Goal: Complete application form

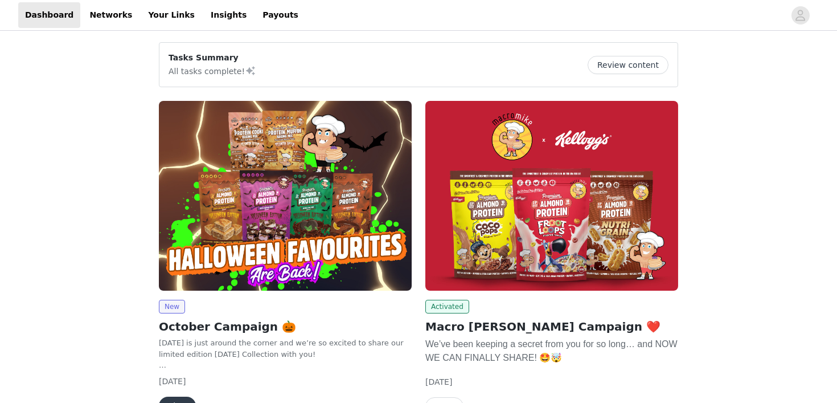
click at [296, 202] on img at bounding box center [285, 196] width 253 height 190
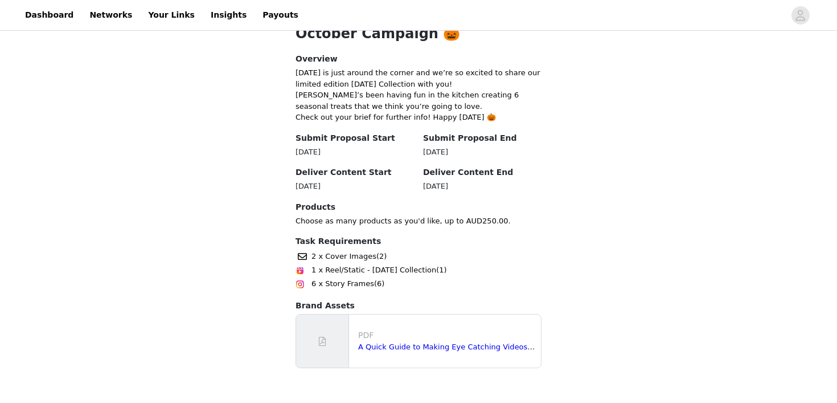
scroll to position [301, 0]
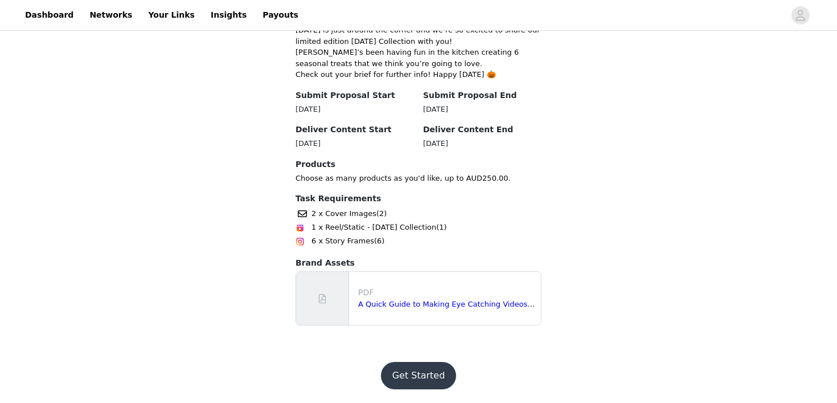
click at [410, 369] on button "Get Started" at bounding box center [419, 375] width 76 height 27
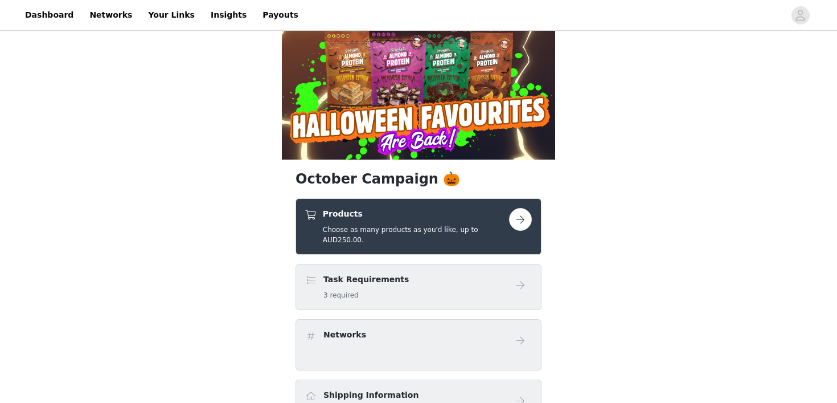
scroll to position [92, 0]
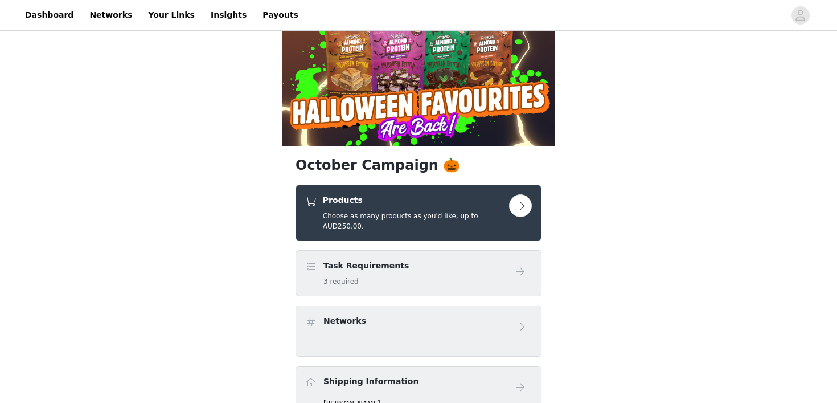
click at [514, 210] on button "button" at bounding box center [520, 205] width 23 height 23
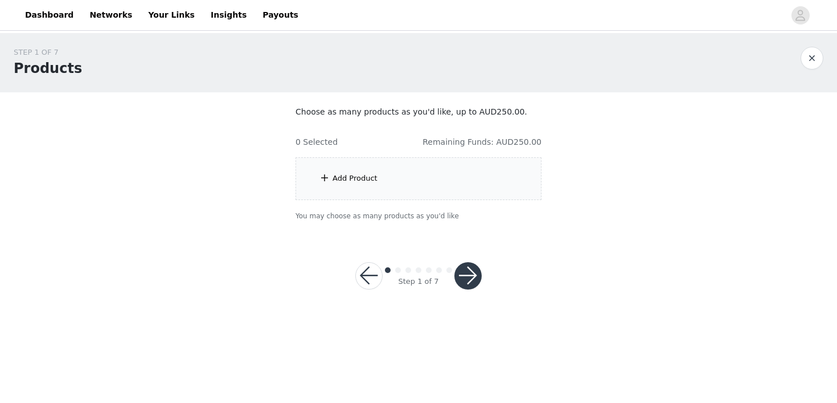
click at [394, 154] on section "Choose as many products as you'd like, up to AUD250.00. 0 Selected Remaining Fu…" at bounding box center [418, 163] width 273 height 143
click at [388, 174] on div "Add Product" at bounding box center [419, 178] width 246 height 43
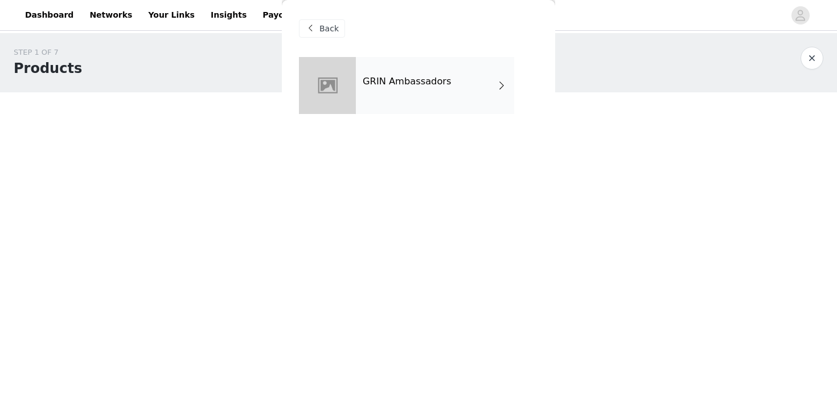
click at [461, 87] on div "GRIN Ambassadors" at bounding box center [435, 85] width 158 height 57
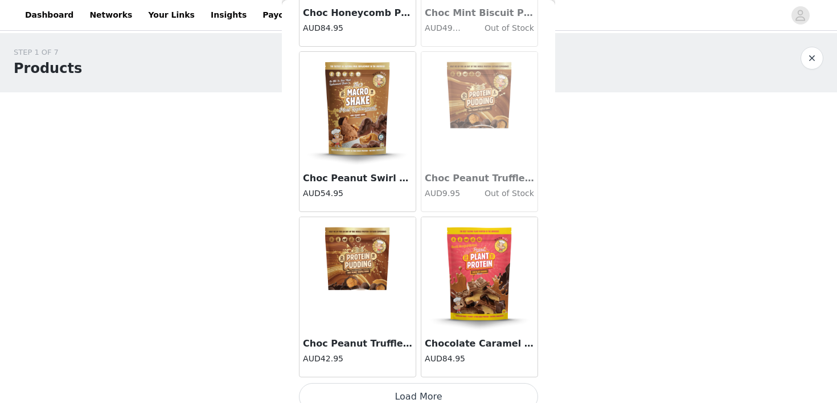
scroll to position [1340, 0]
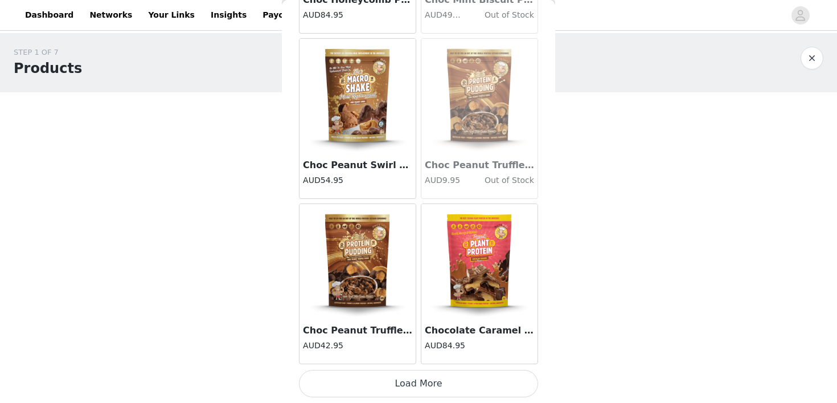
click at [414, 395] on button "Load More" at bounding box center [418, 383] width 239 height 27
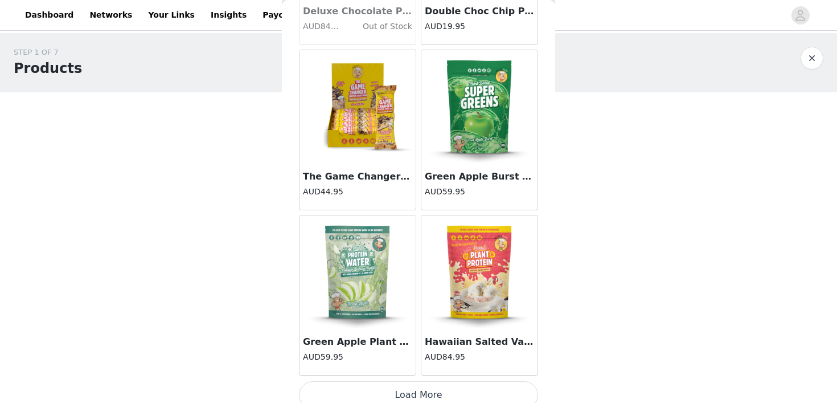
scroll to position [2992, 0]
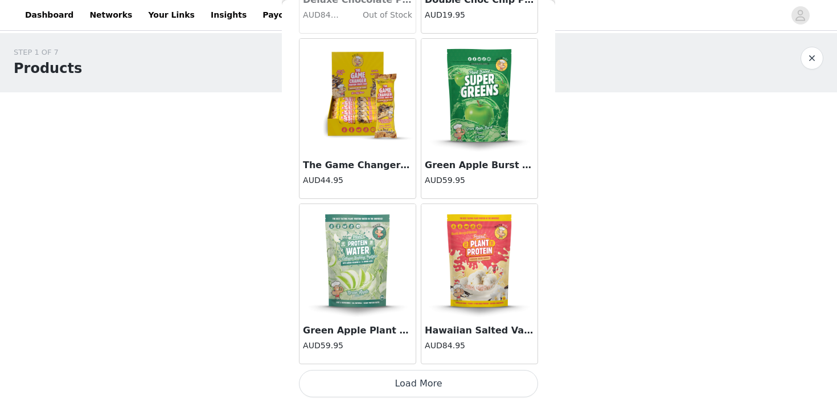
click at [382, 142] on img at bounding box center [358, 96] width 114 height 114
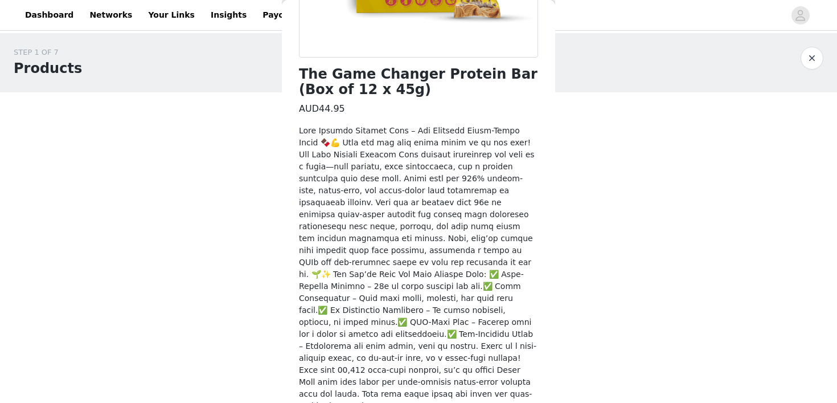
scroll to position [277, 0]
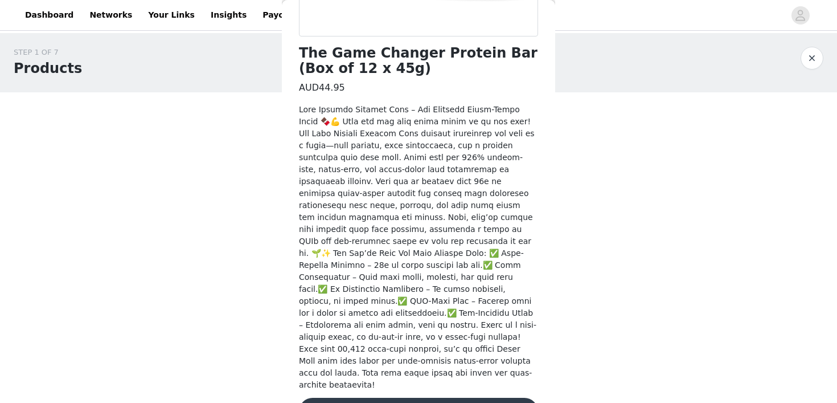
click at [429, 398] on button "Add Product" at bounding box center [418, 411] width 239 height 27
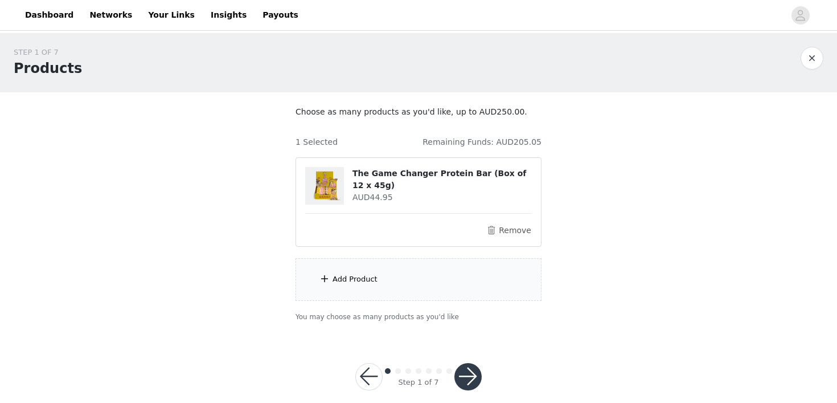
click at [428, 282] on div "Add Product" at bounding box center [419, 279] width 246 height 43
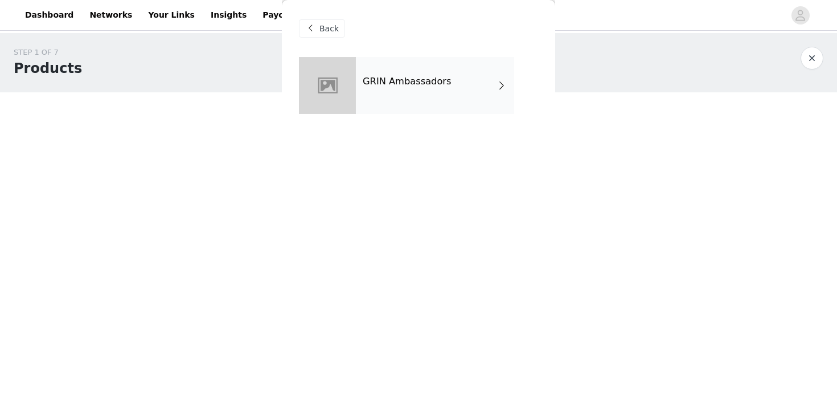
click at [432, 77] on h4 "GRIN Ambassadors" at bounding box center [407, 81] width 89 height 10
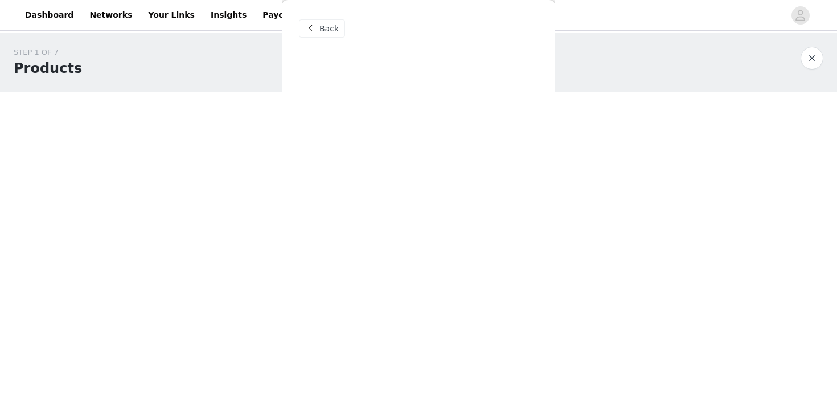
scroll to position [15, 0]
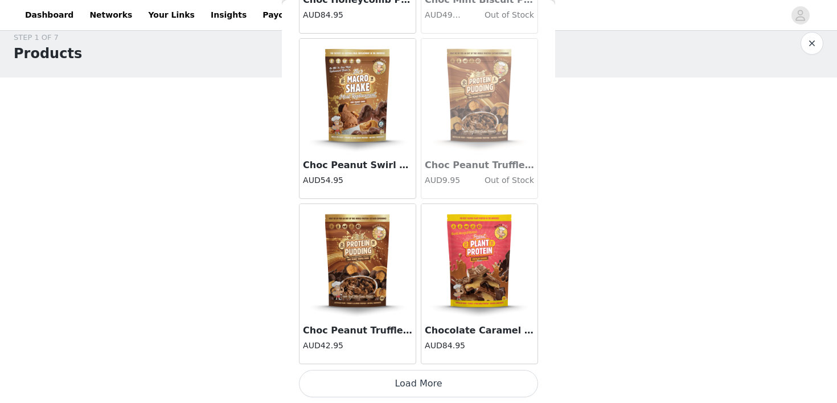
click at [421, 384] on button "Load More" at bounding box center [418, 383] width 239 height 27
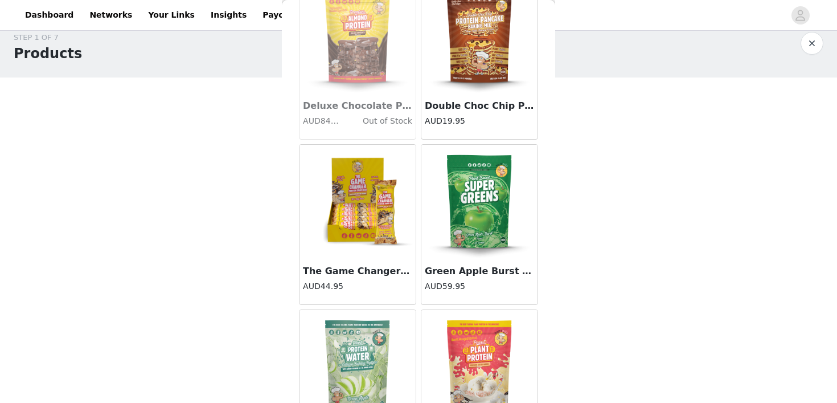
scroll to position [2992, 0]
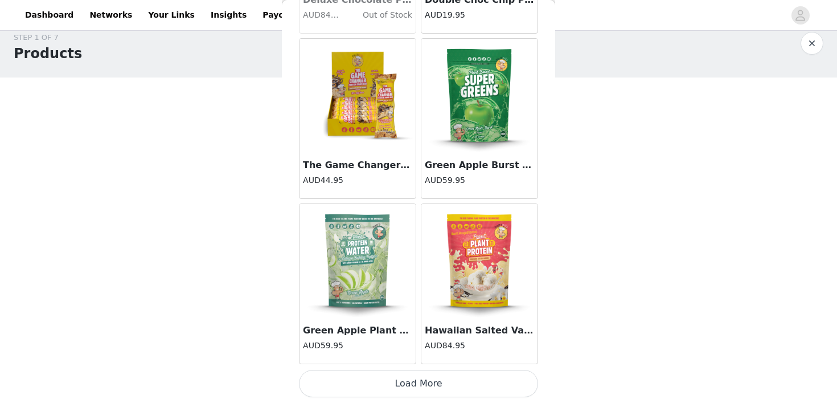
click at [410, 379] on button "Load More" at bounding box center [418, 383] width 239 height 27
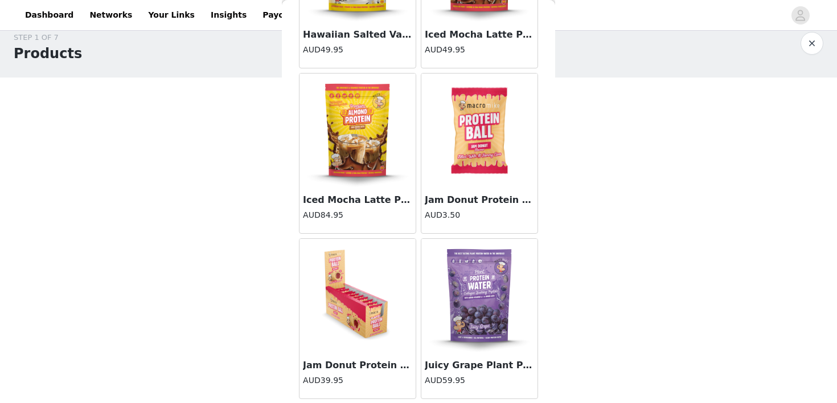
scroll to position [3454, 0]
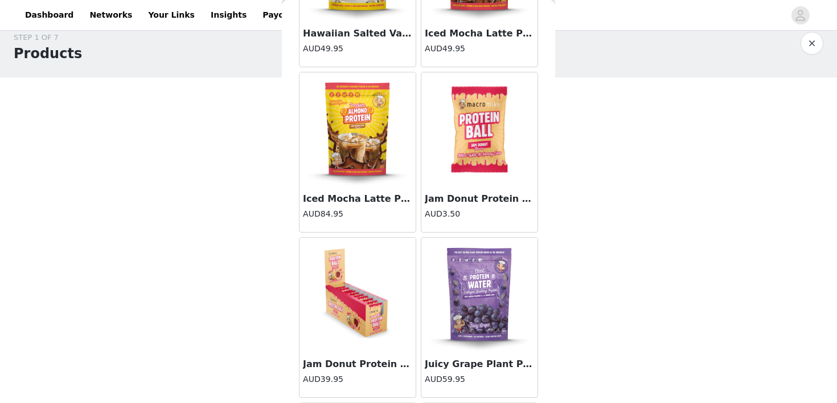
click at [378, 296] on img at bounding box center [358, 295] width 114 height 114
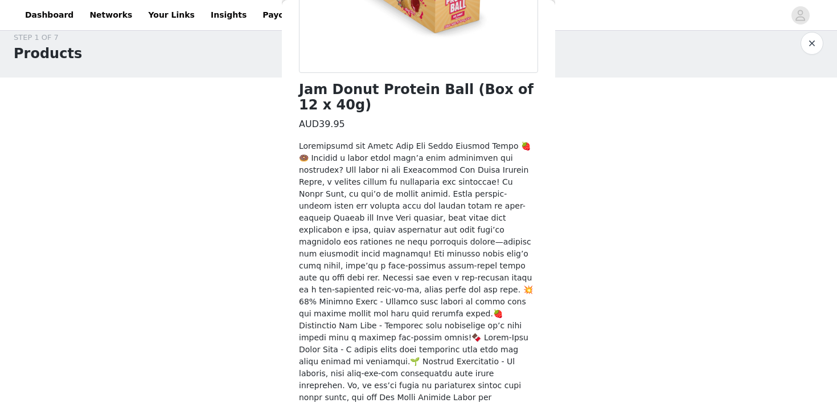
scroll to position [301, 0]
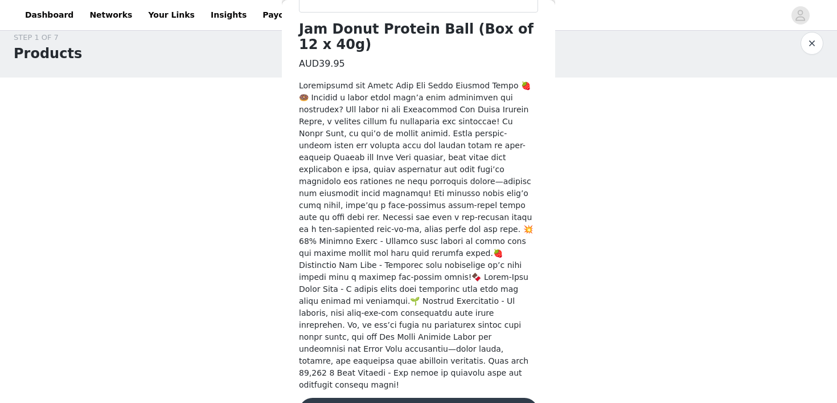
click at [416, 398] on button "Add Product" at bounding box center [418, 411] width 239 height 27
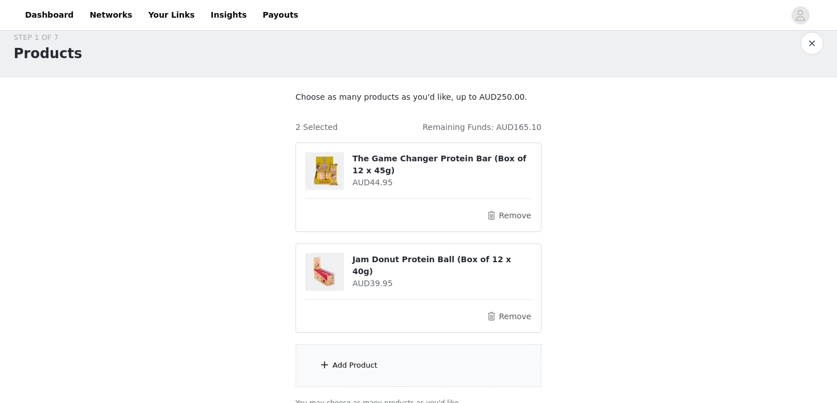
click at [404, 360] on div "Add Product" at bounding box center [419, 365] width 246 height 43
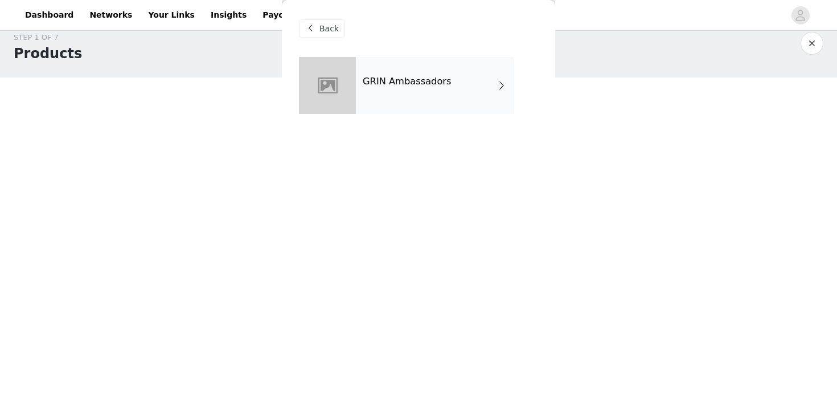
click at [446, 109] on div "GRIN Ambassadors" at bounding box center [435, 85] width 158 height 57
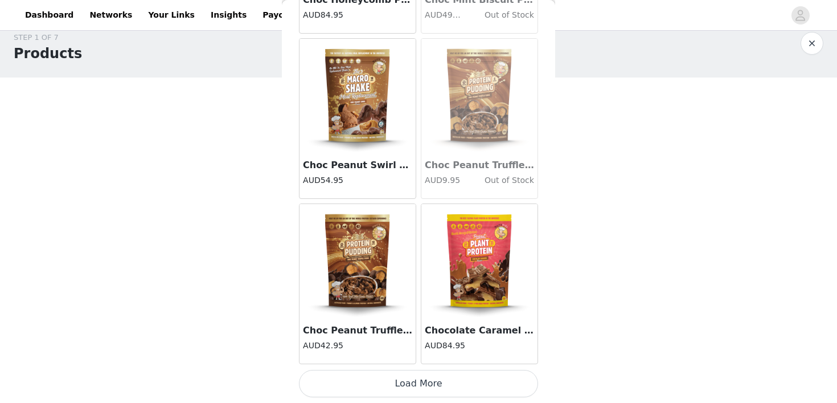
click at [400, 384] on button "Load More" at bounding box center [418, 383] width 239 height 27
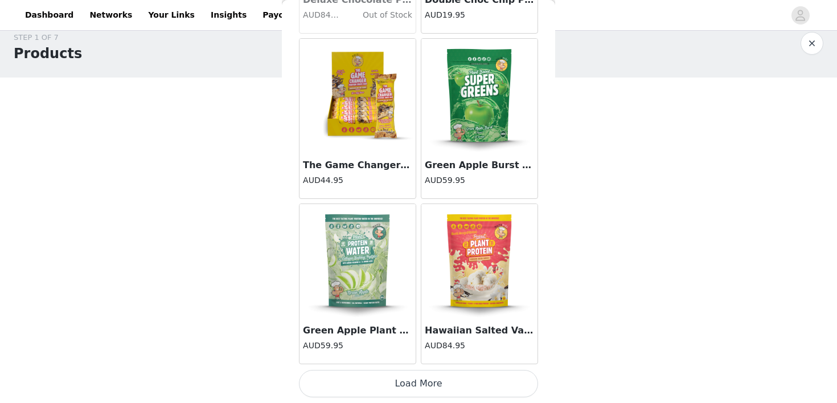
click at [406, 382] on button "Load More" at bounding box center [418, 383] width 239 height 27
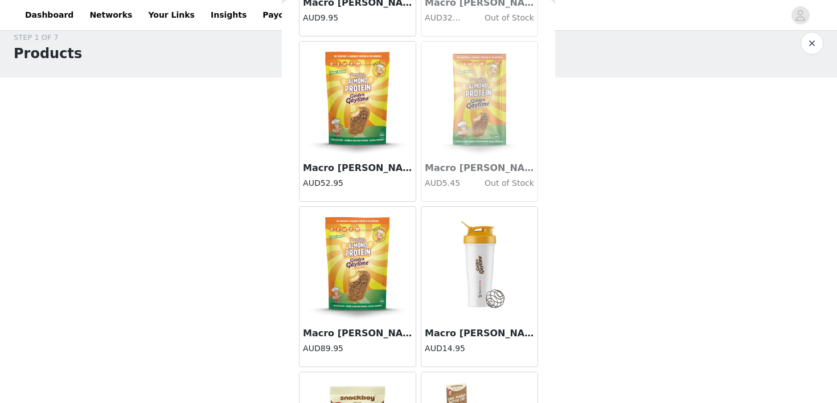
scroll to position [4644, 0]
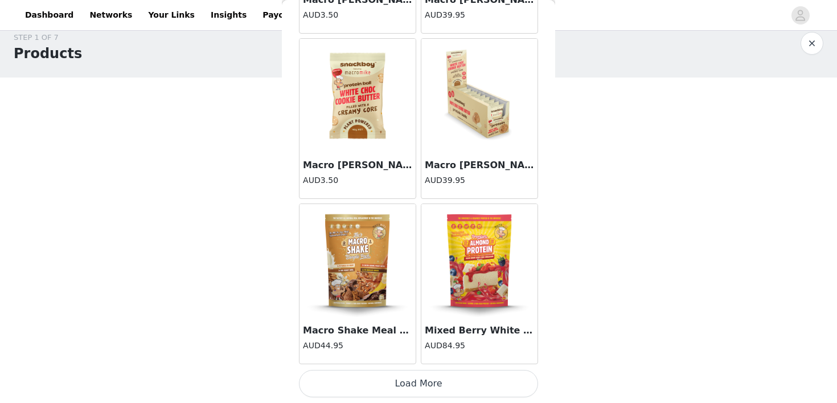
click at [436, 395] on button "Load More" at bounding box center [418, 383] width 239 height 27
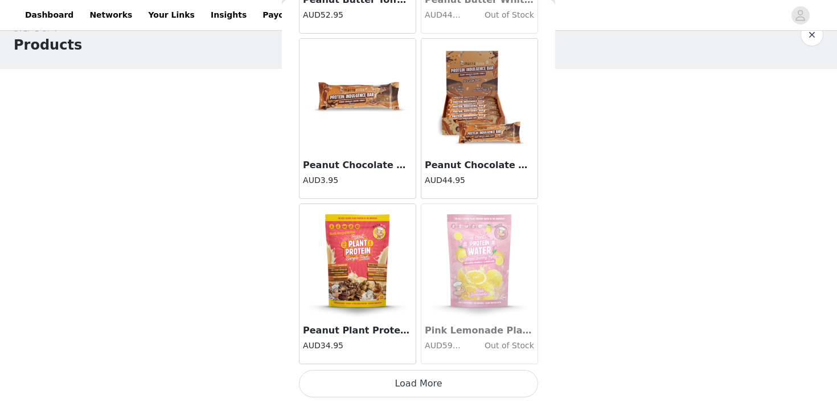
scroll to position [24, 0]
click at [436, 391] on button "Load More" at bounding box center [418, 383] width 239 height 27
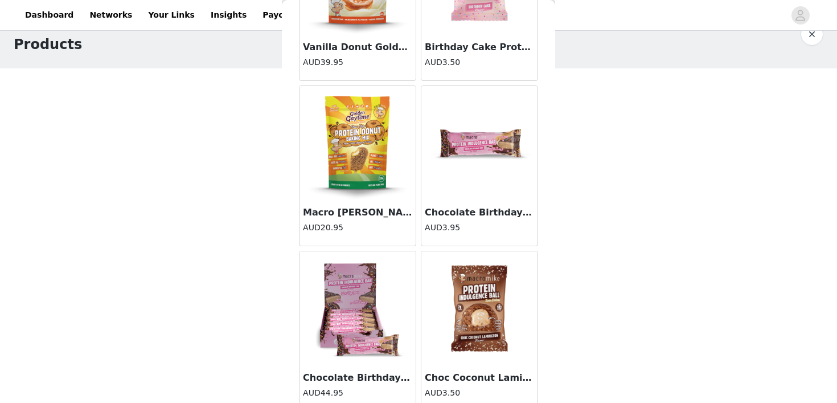
scroll to position [7948, 0]
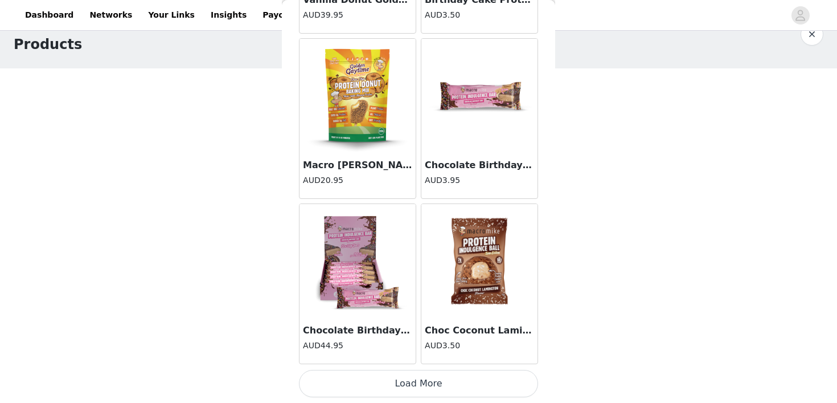
click at [435, 392] on button "Load More" at bounding box center [418, 383] width 239 height 27
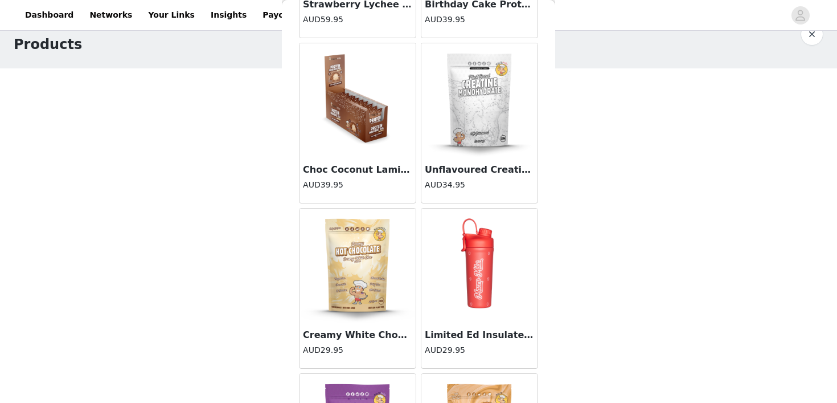
scroll to position [9488, 0]
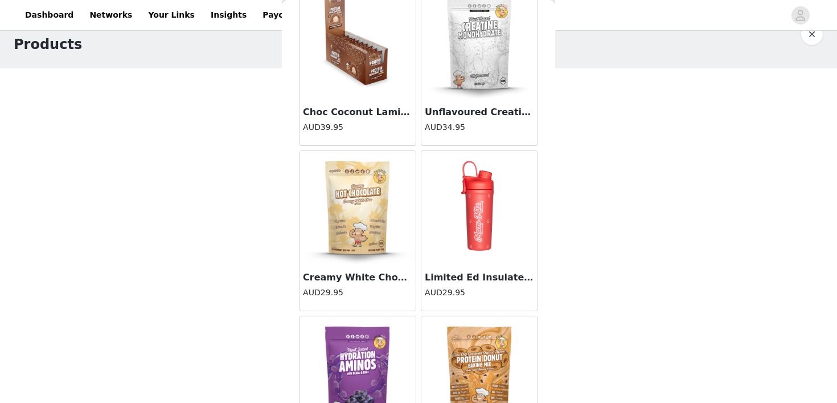
click at [499, 63] on img at bounding box center [480, 43] width 114 height 114
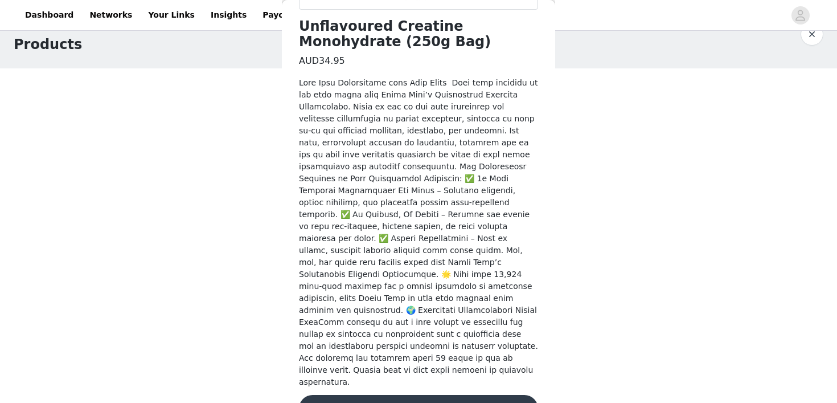
scroll to position [313, 0]
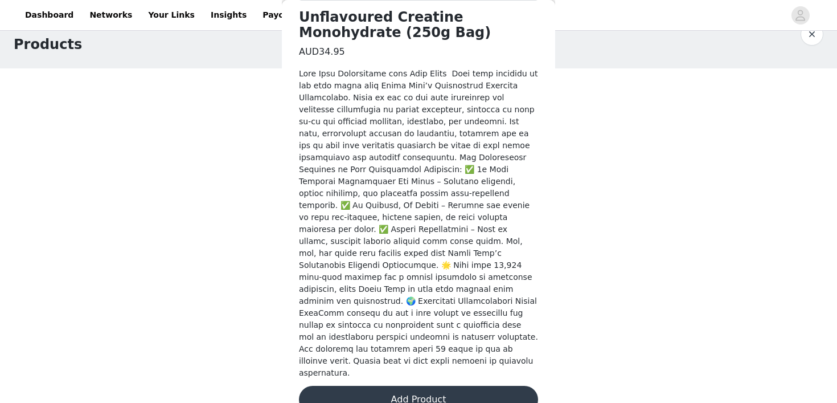
click at [412, 386] on button "Add Product" at bounding box center [418, 399] width 239 height 27
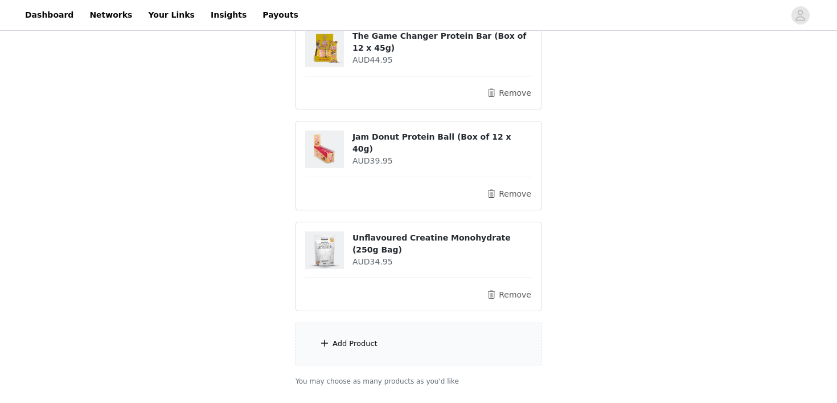
scroll to position [216, 0]
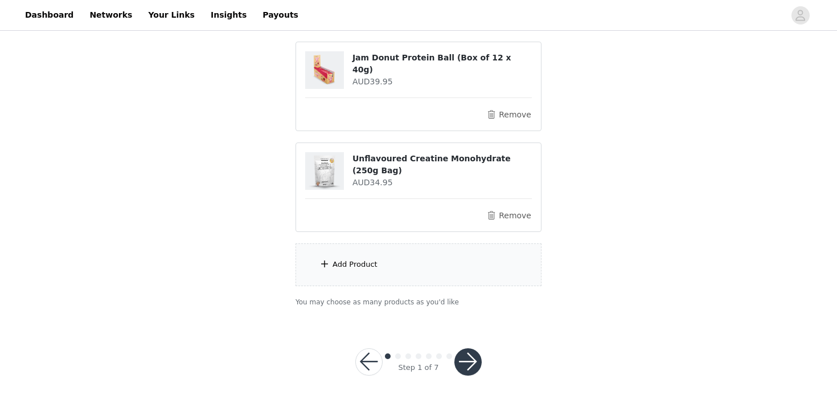
click at [416, 262] on div "Add Product" at bounding box center [419, 264] width 246 height 43
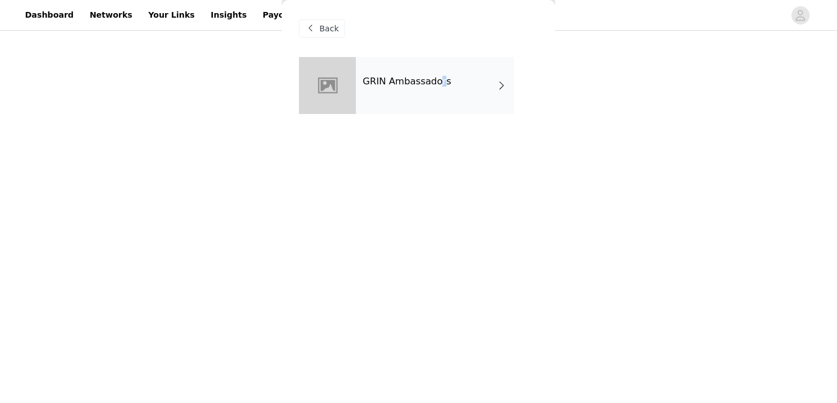
click at [439, 80] on h4 "GRIN Ambassadors" at bounding box center [407, 81] width 89 height 10
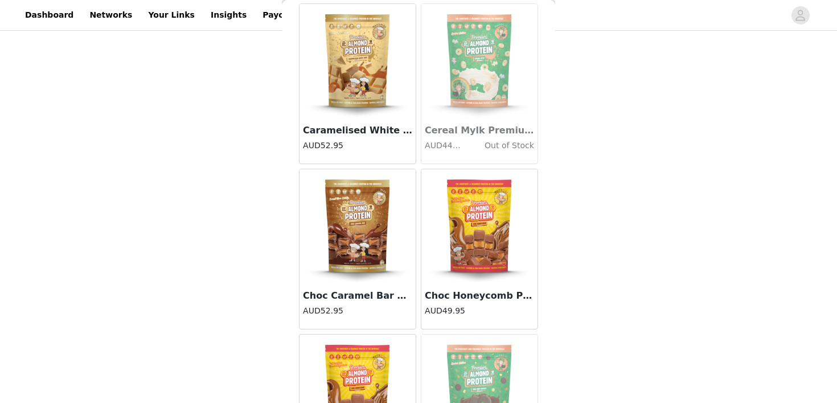
scroll to position [1340, 0]
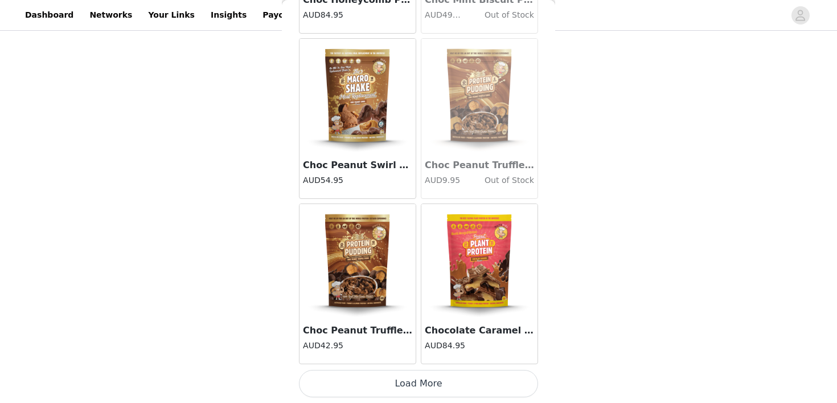
click at [414, 388] on button "Load More" at bounding box center [418, 383] width 239 height 27
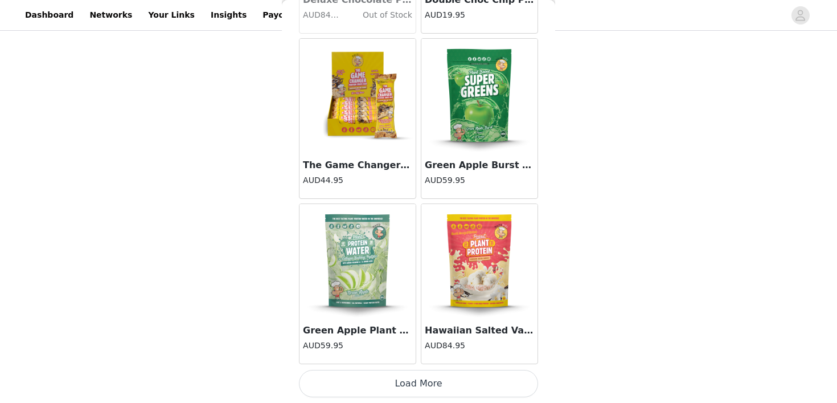
click at [424, 383] on button "Load More" at bounding box center [418, 383] width 239 height 27
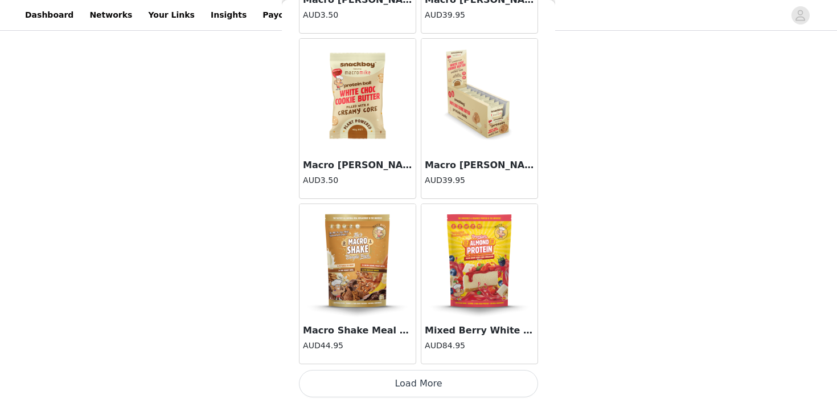
click at [422, 393] on button "Load More" at bounding box center [418, 383] width 239 height 27
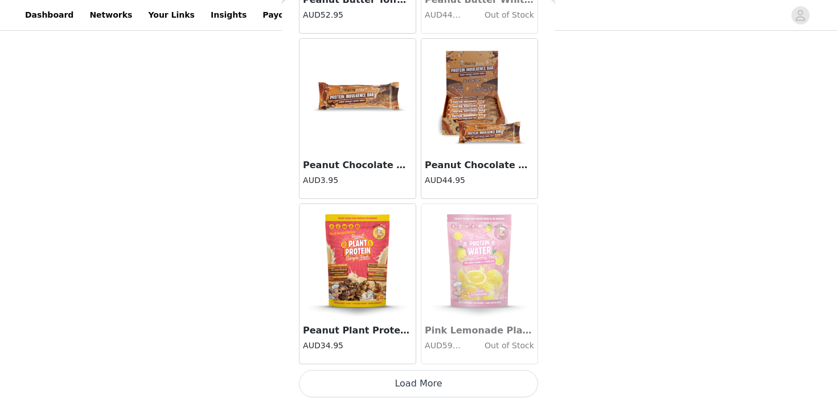
click at [422, 393] on button "Load More" at bounding box center [418, 383] width 239 height 27
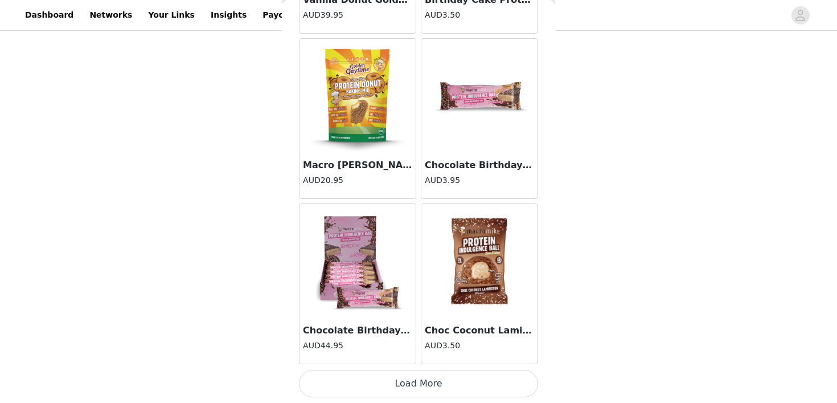
click at [422, 393] on button "Load More" at bounding box center [418, 383] width 239 height 27
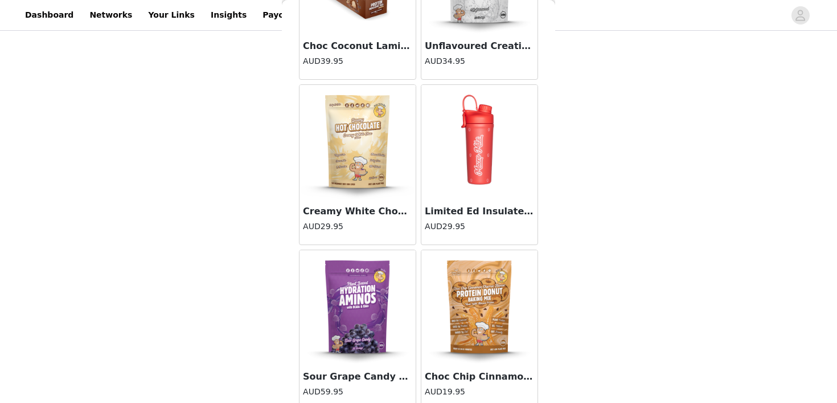
scroll to position [9600, 0]
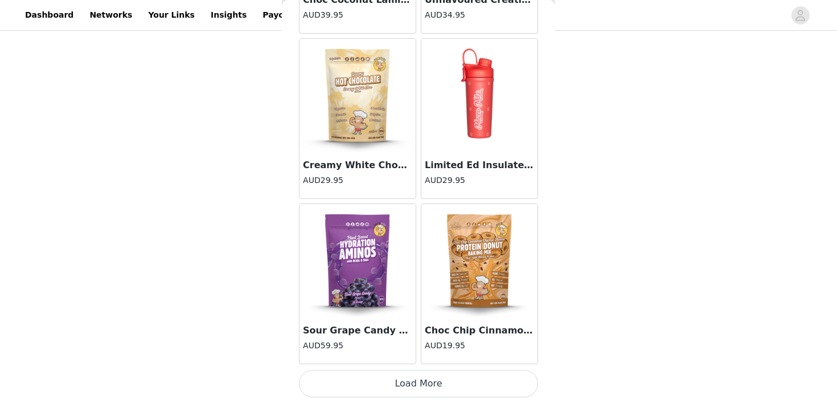
click at [422, 394] on button "Load More" at bounding box center [418, 383] width 239 height 27
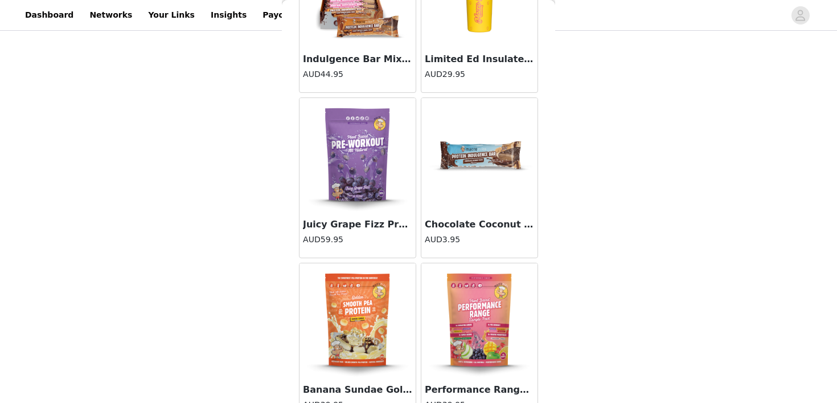
scroll to position [11252, 0]
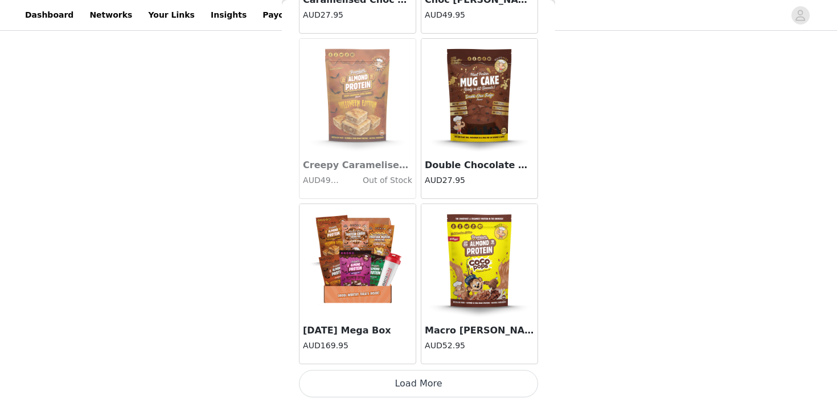
click at [422, 386] on button "Load More" at bounding box center [418, 383] width 239 height 27
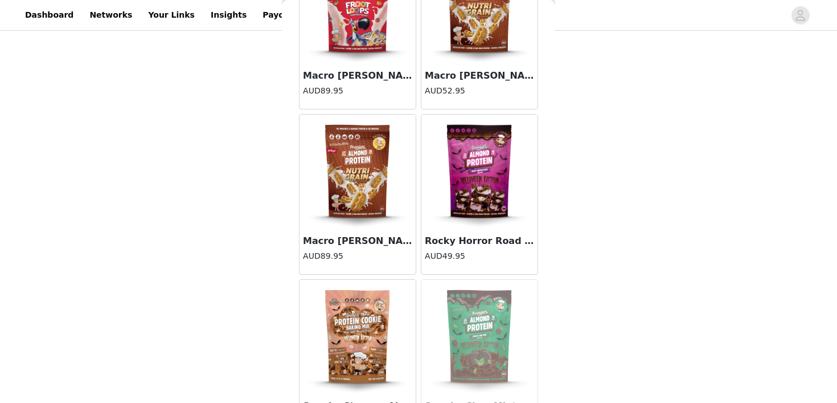
scroll to position [11876, 0]
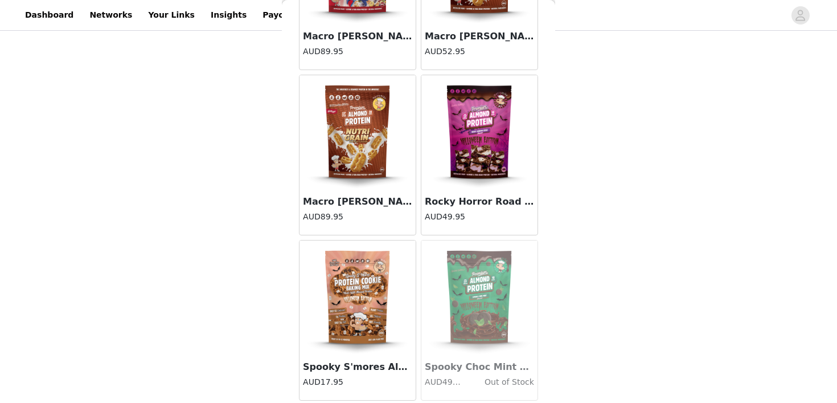
click at [497, 159] on img at bounding box center [480, 132] width 114 height 114
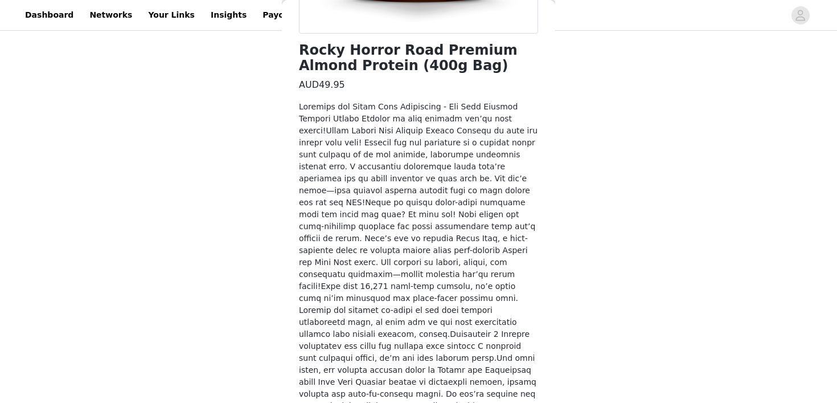
scroll to position [337, 0]
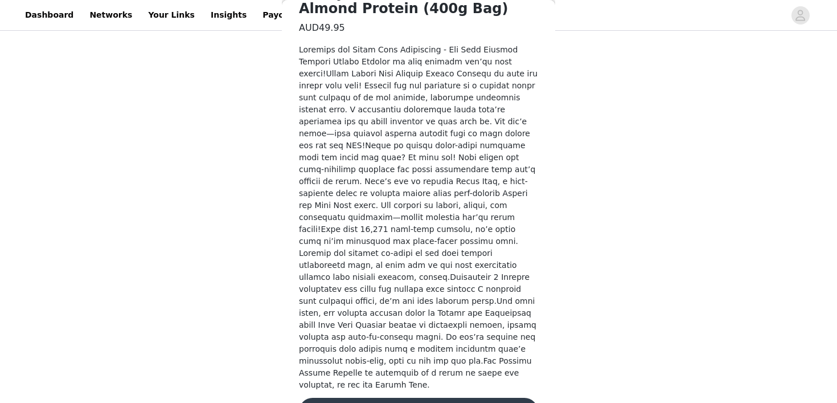
click at [432, 398] on button "Add Product" at bounding box center [418, 411] width 239 height 27
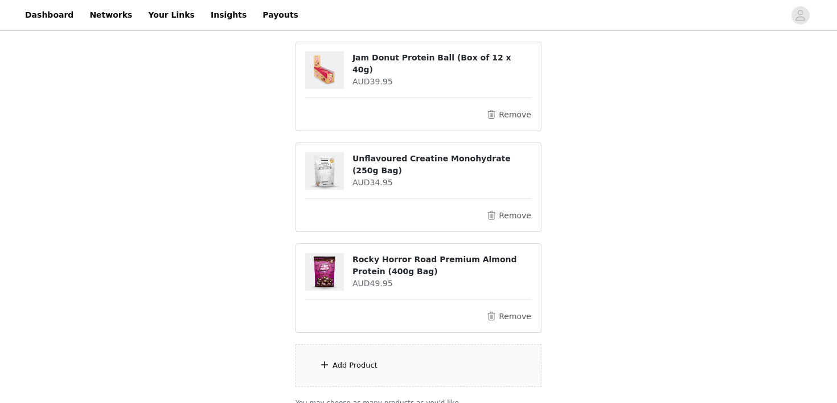
click at [427, 381] on div "Add Product" at bounding box center [419, 365] width 246 height 43
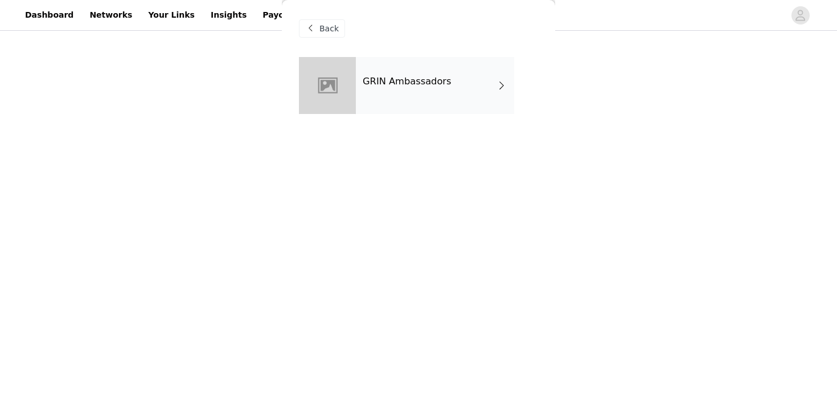
click at [444, 80] on h4 "GRIN Ambassadors" at bounding box center [407, 81] width 89 height 10
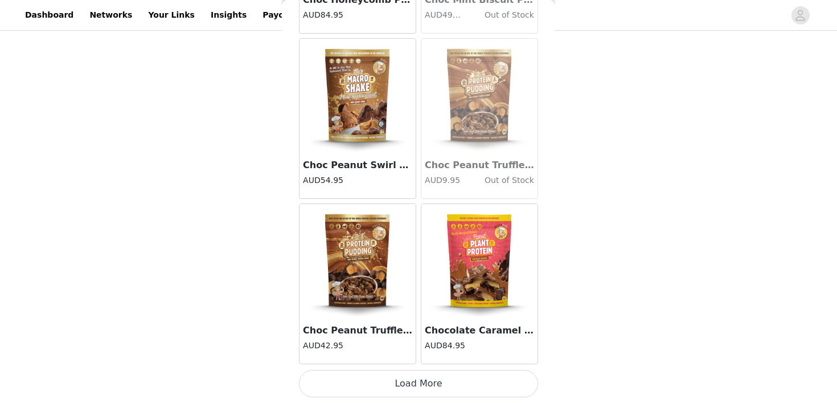
scroll to position [317, 0]
click at [435, 388] on button "Load More" at bounding box center [418, 383] width 239 height 27
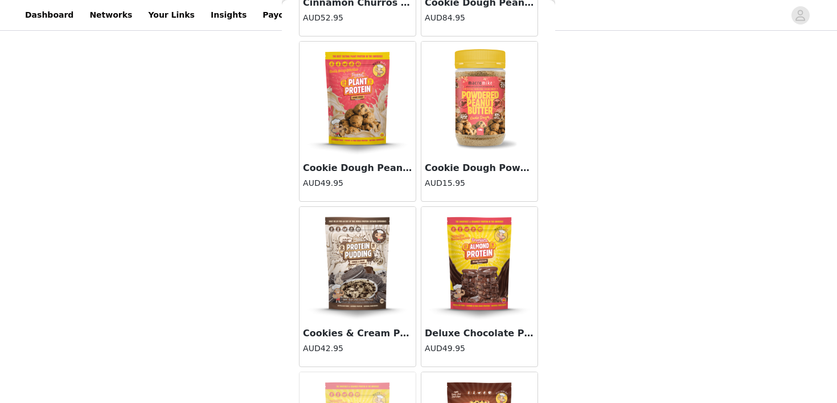
scroll to position [2497, 0]
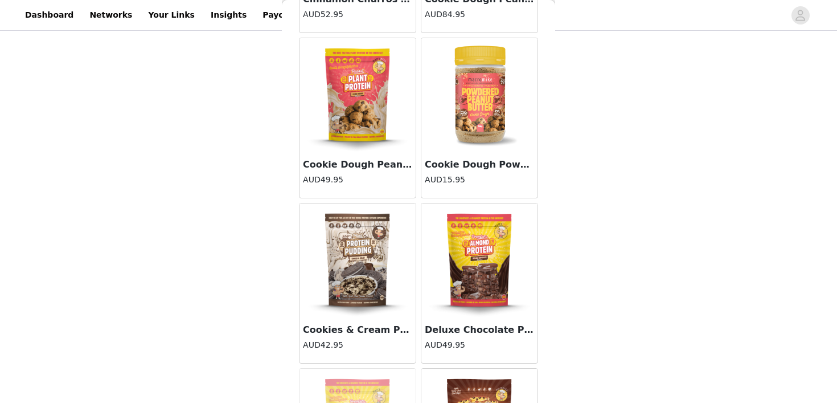
click at [375, 245] on img at bounding box center [358, 260] width 114 height 114
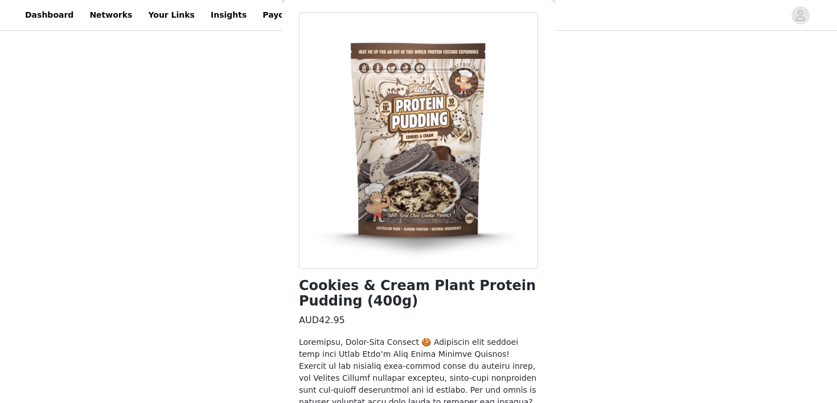
scroll to position [349, 0]
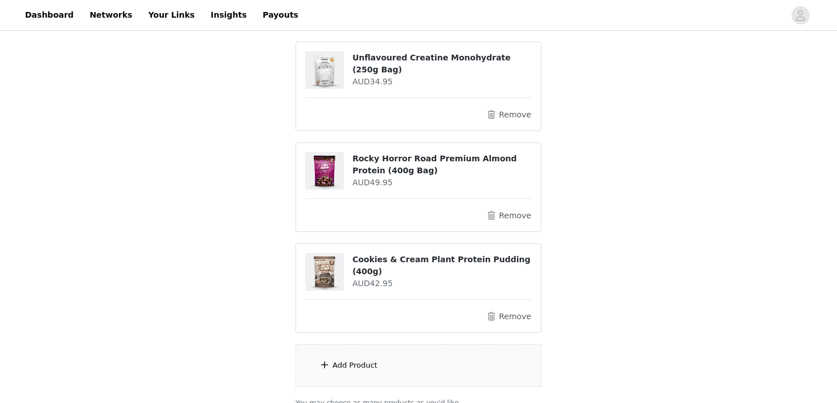
click at [419, 375] on div "Add Product" at bounding box center [419, 365] width 246 height 43
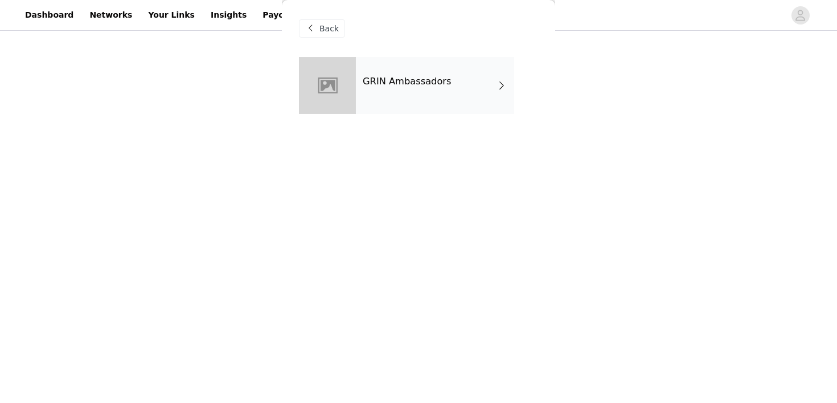
click at [447, 90] on div "GRIN Ambassadors" at bounding box center [435, 85] width 158 height 57
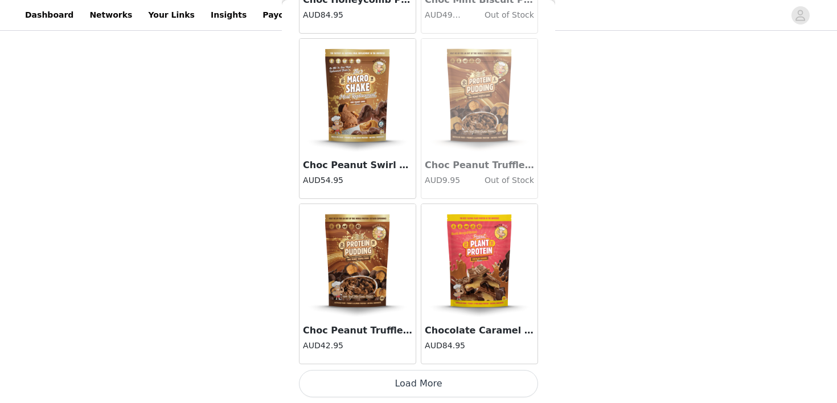
click at [401, 390] on button "Load More" at bounding box center [418, 383] width 239 height 27
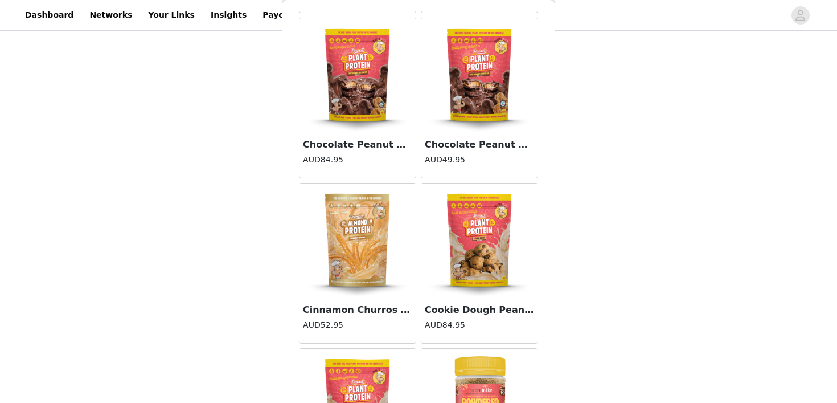
scroll to position [2188, 0]
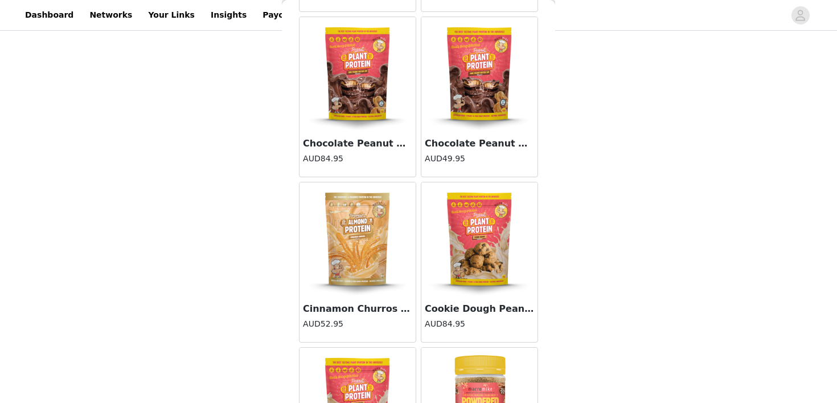
click at [359, 243] on img at bounding box center [358, 239] width 114 height 114
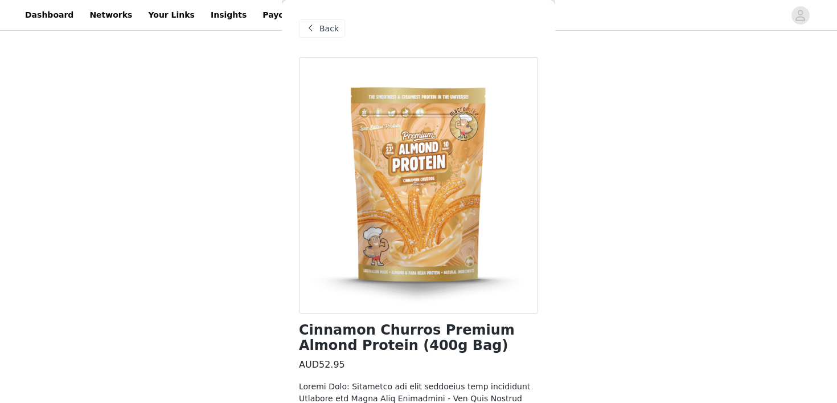
scroll to position [289, 0]
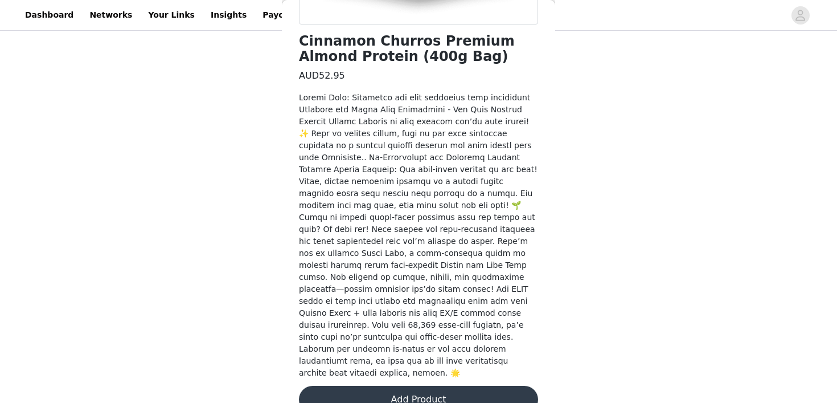
click at [388, 386] on button "Add Product" at bounding box center [418, 399] width 239 height 27
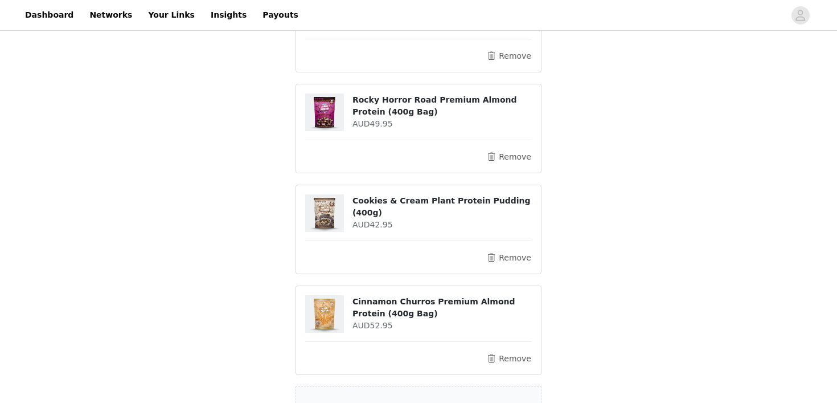
scroll to position [370, 0]
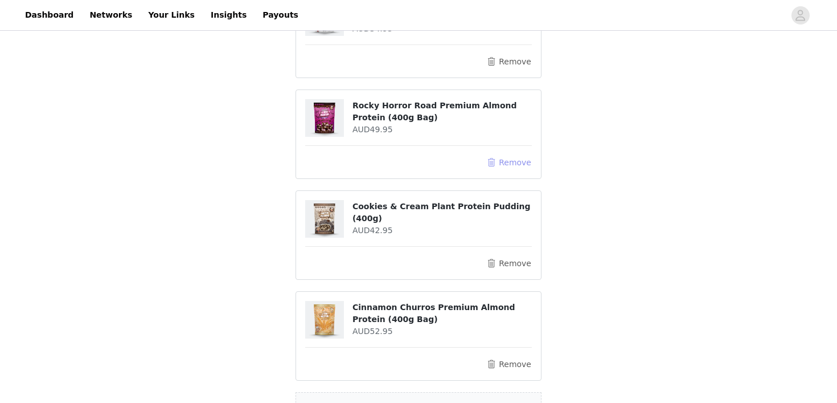
click at [505, 162] on button "Remove" at bounding box center [509, 163] width 46 height 14
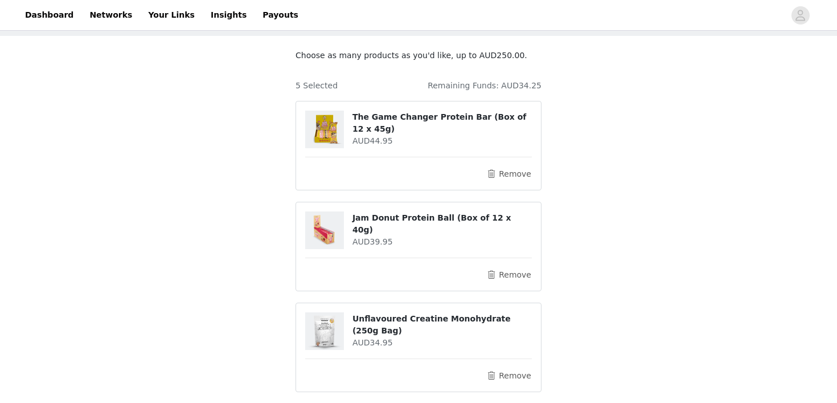
scroll to position [418, 0]
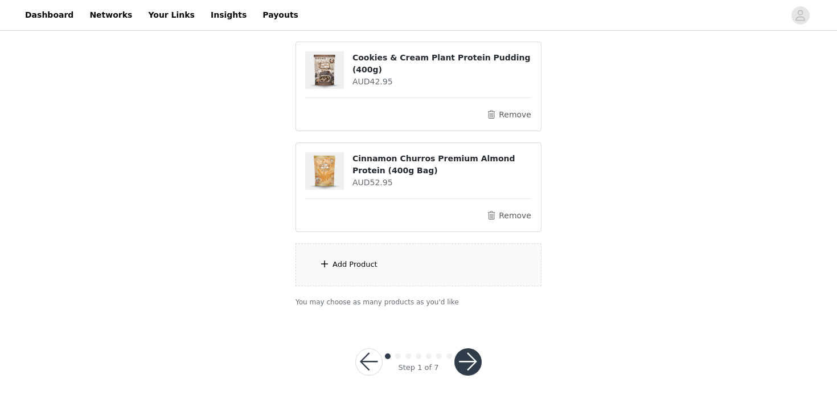
click at [416, 256] on div "Add Product" at bounding box center [419, 264] width 246 height 43
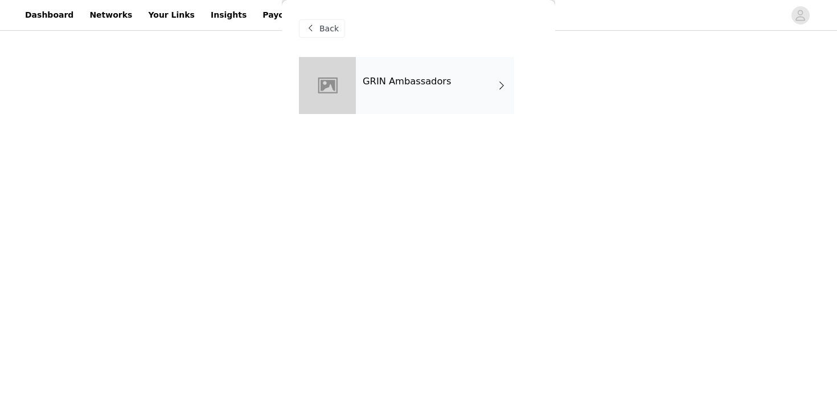
click at [442, 67] on div "GRIN Ambassadors" at bounding box center [435, 85] width 158 height 57
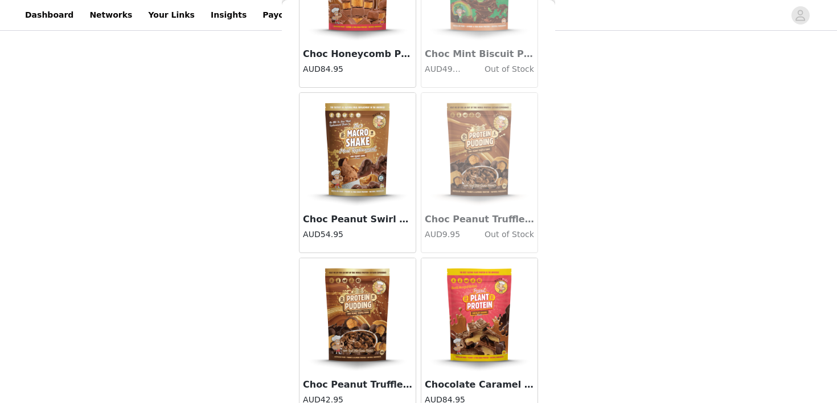
scroll to position [1340, 0]
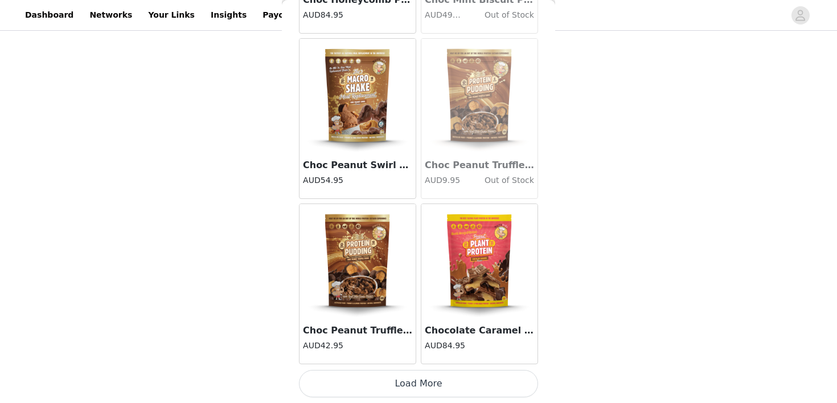
click at [388, 380] on button "Load More" at bounding box center [418, 383] width 239 height 27
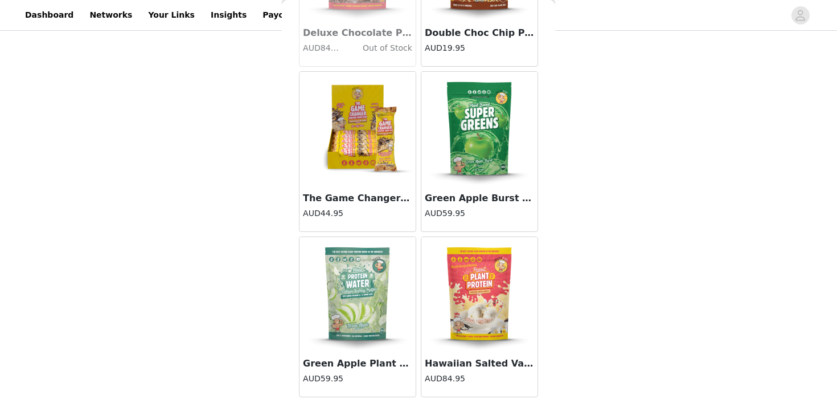
scroll to position [2992, 0]
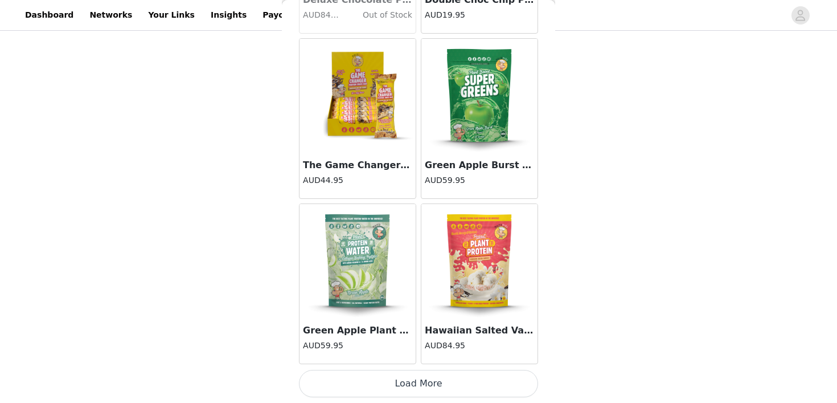
click at [387, 375] on button "Load More" at bounding box center [418, 383] width 239 height 27
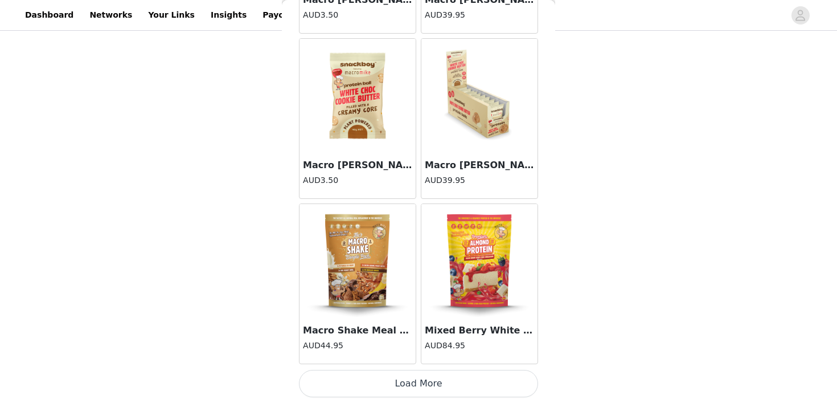
click at [387, 383] on button "Load More" at bounding box center [418, 383] width 239 height 27
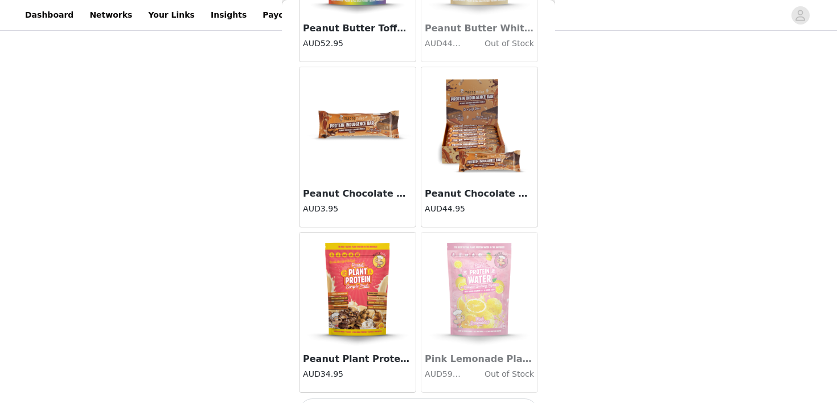
scroll to position [6296, 0]
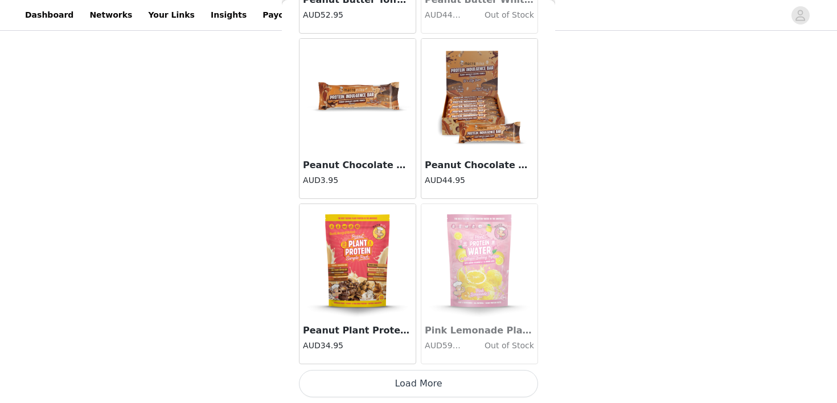
click at [385, 383] on button "Load More" at bounding box center [418, 383] width 239 height 27
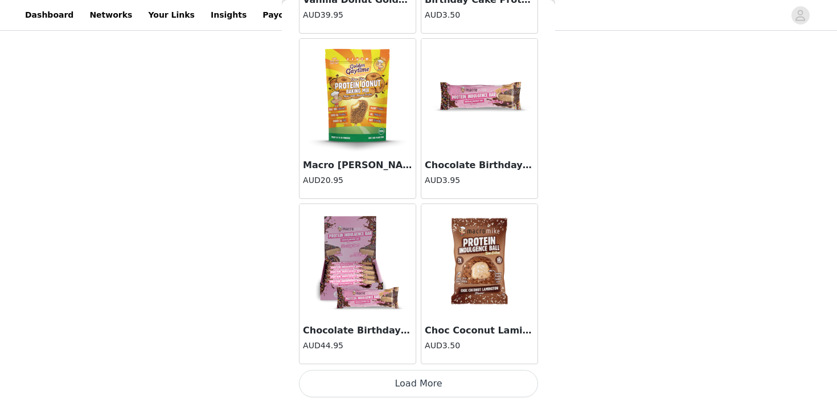
click at [385, 383] on button "Load More" at bounding box center [418, 383] width 239 height 27
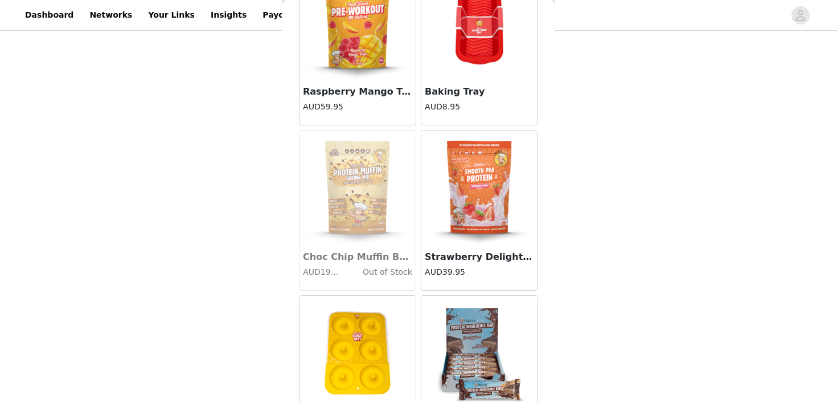
scroll to position [8512, 0]
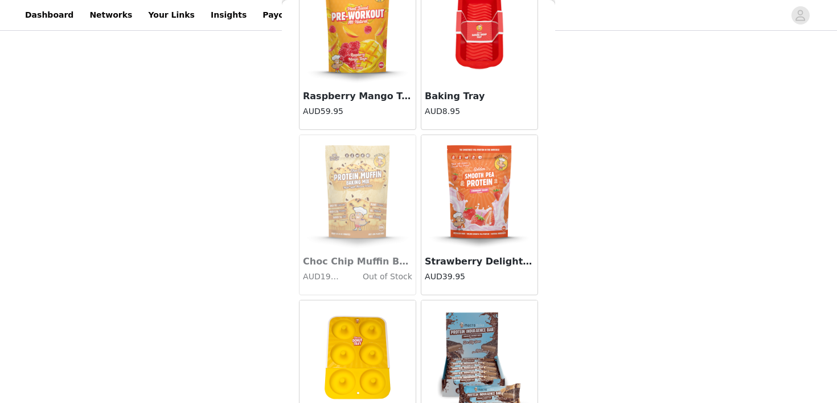
click at [382, 52] on img at bounding box center [358, 27] width 114 height 114
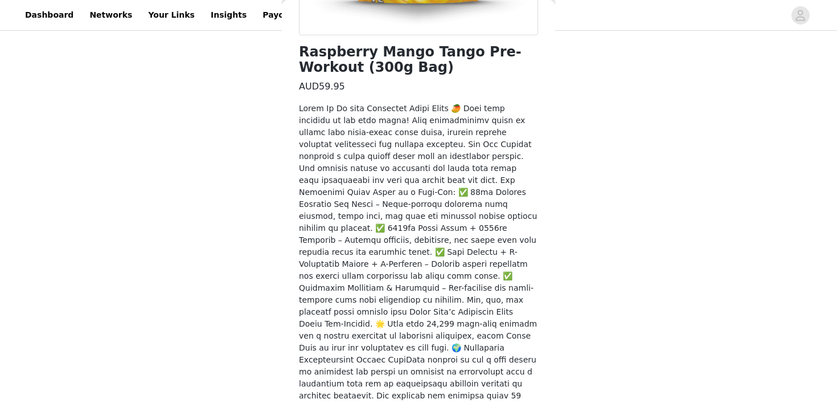
scroll to position [325, 0]
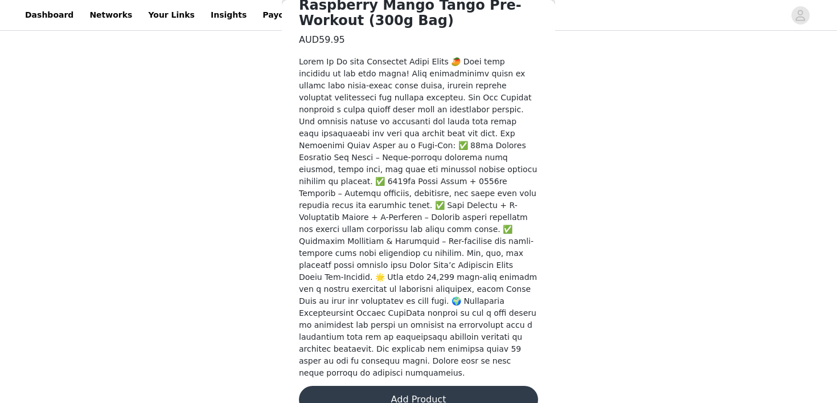
click at [386, 386] on button "Add Product" at bounding box center [418, 399] width 239 height 27
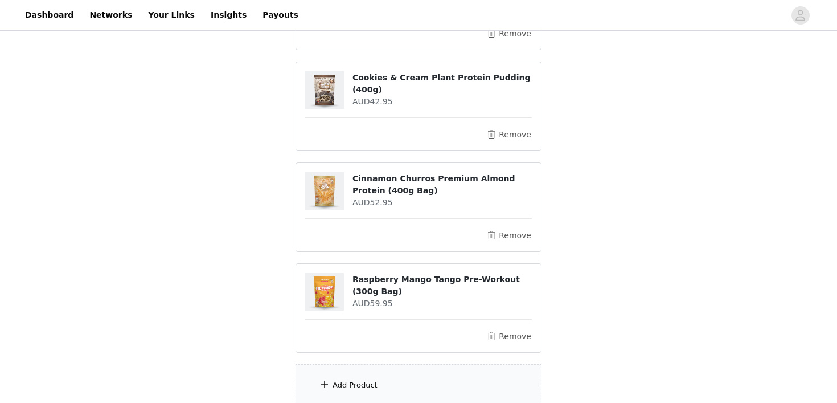
scroll to position [396, 0]
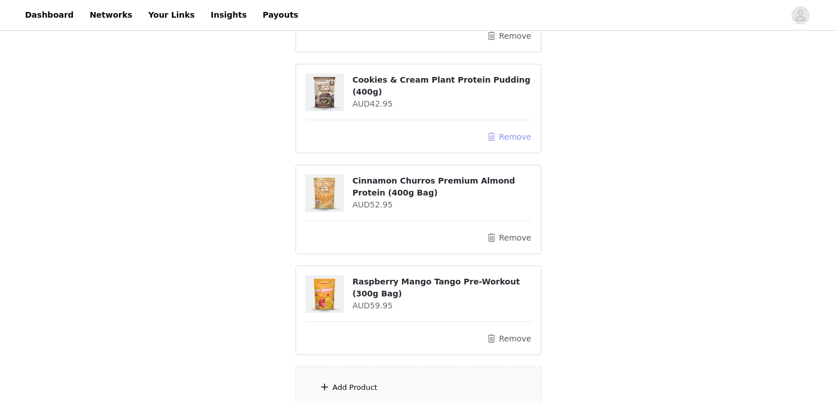
click at [510, 142] on button "Remove" at bounding box center [509, 137] width 46 height 14
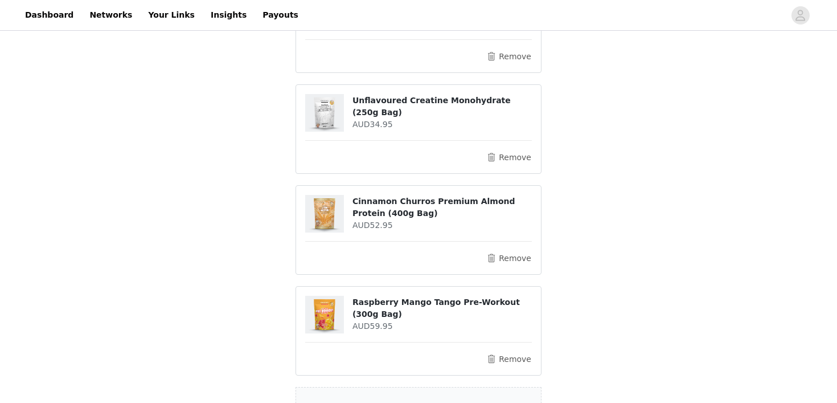
scroll to position [418, 0]
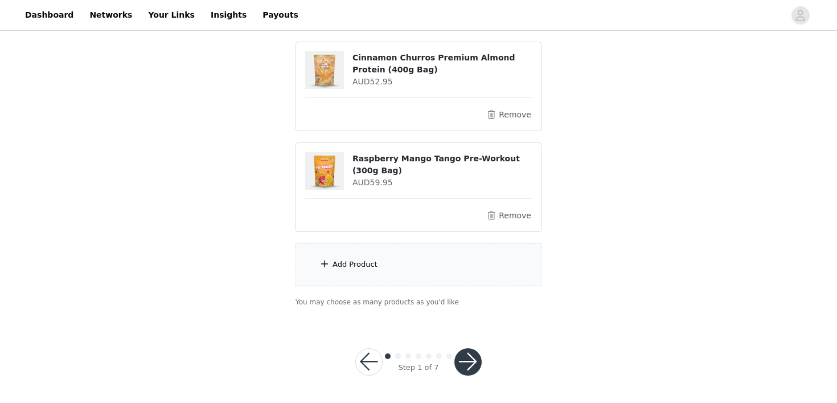
click at [438, 271] on div "Add Product" at bounding box center [419, 264] width 246 height 43
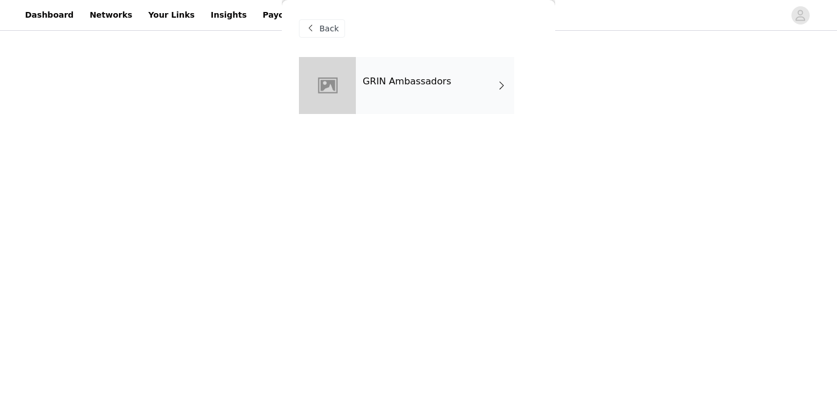
click at [439, 100] on div "GRIN Ambassadors" at bounding box center [435, 85] width 158 height 57
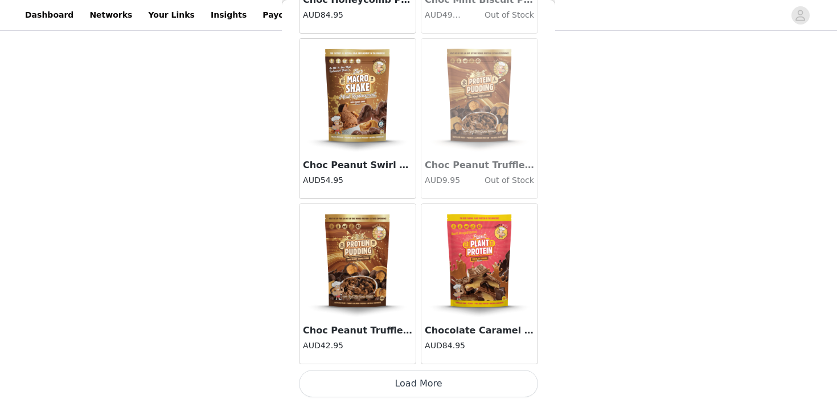
click at [416, 378] on button "Load More" at bounding box center [418, 383] width 239 height 27
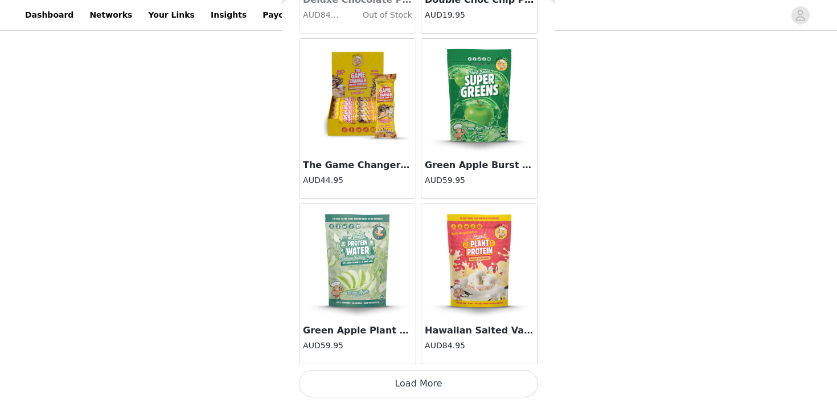
click at [416, 384] on button "Load More" at bounding box center [418, 383] width 239 height 27
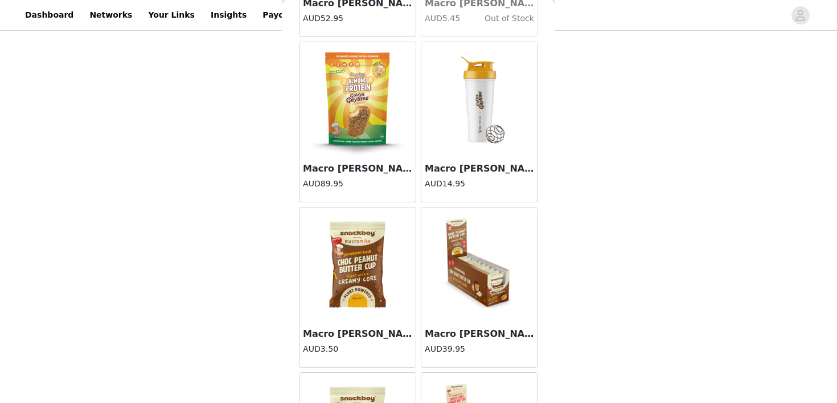
scroll to position [4314, 0]
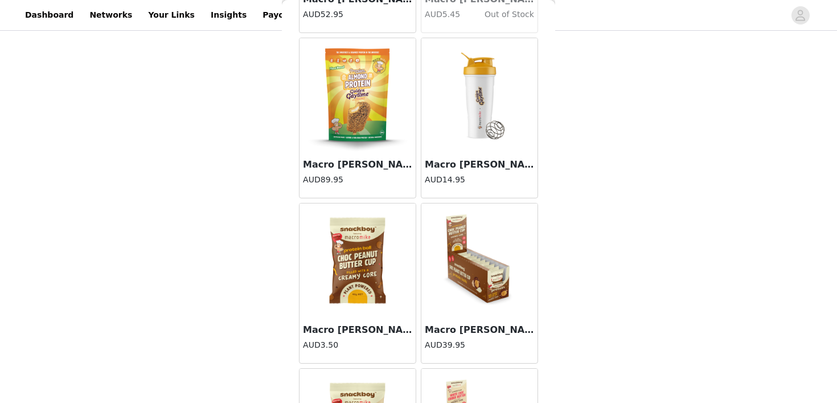
click at [376, 272] on img at bounding box center [358, 260] width 114 height 114
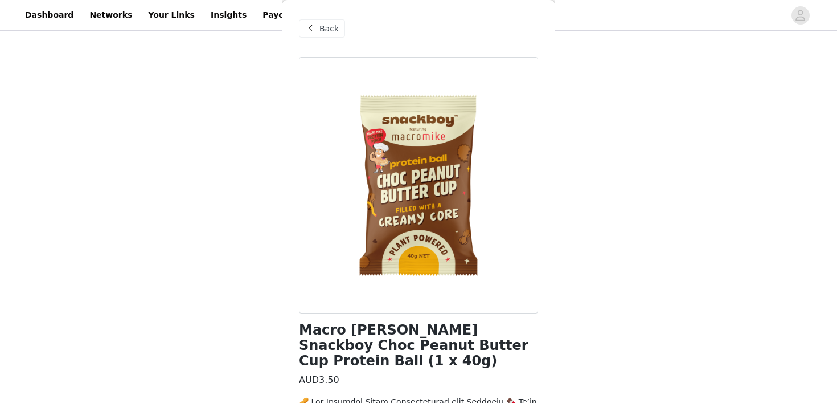
scroll to position [301, 0]
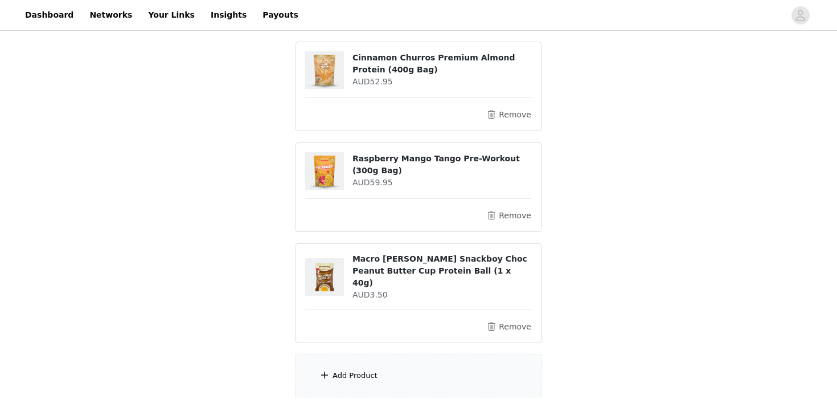
click at [445, 354] on div "Add Product" at bounding box center [419, 375] width 246 height 43
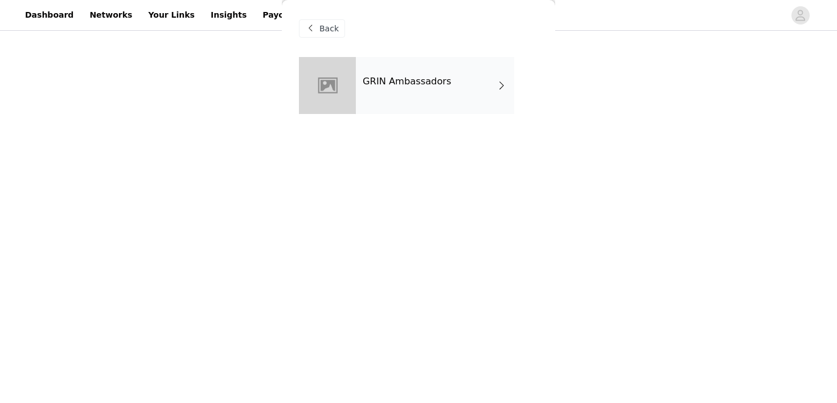
click at [440, 98] on div "GRIN Ambassadors" at bounding box center [435, 85] width 158 height 57
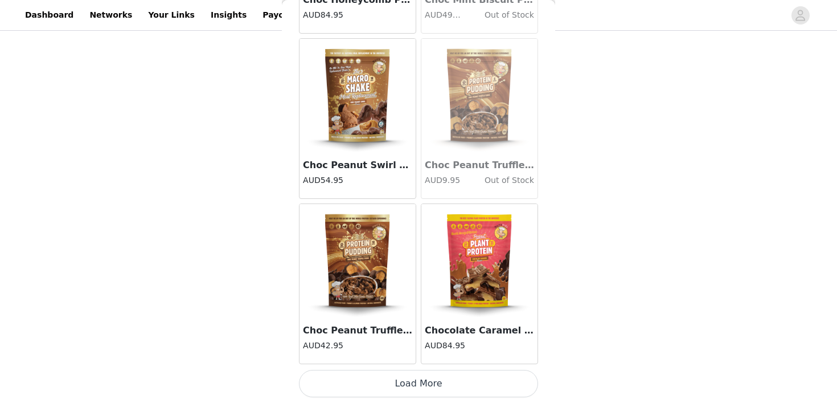
click at [396, 385] on button "Load More" at bounding box center [418, 383] width 239 height 27
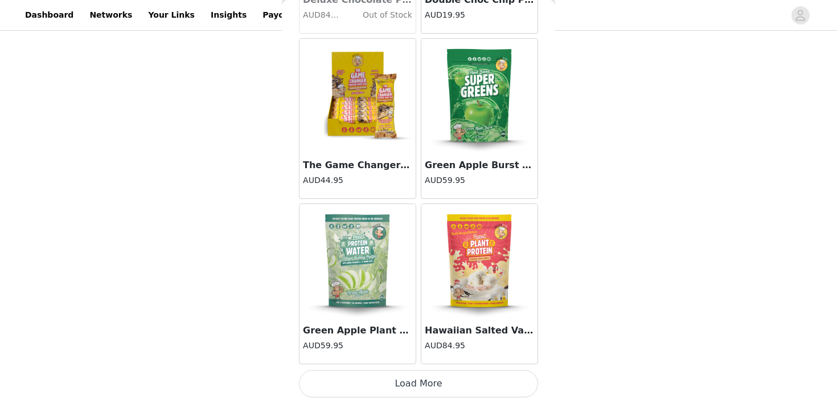
click at [394, 385] on button "Load More" at bounding box center [418, 383] width 239 height 27
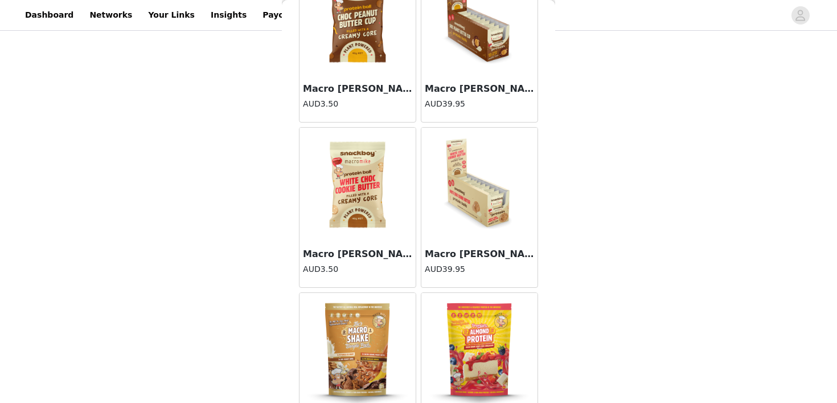
scroll to position [4562, 0]
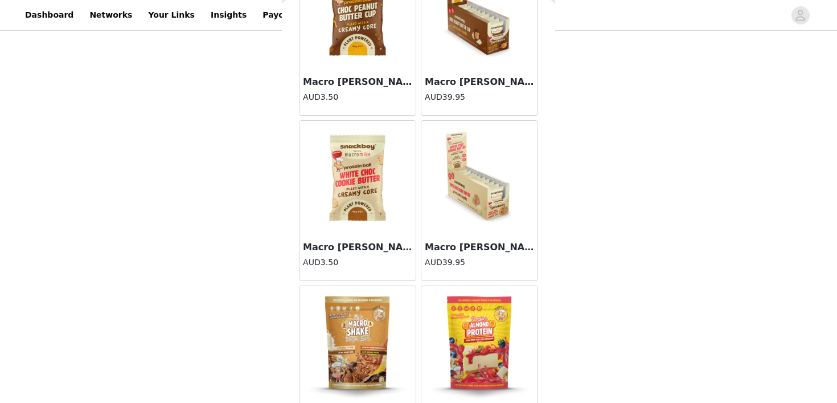
click at [358, 51] on img at bounding box center [358, 13] width 114 height 114
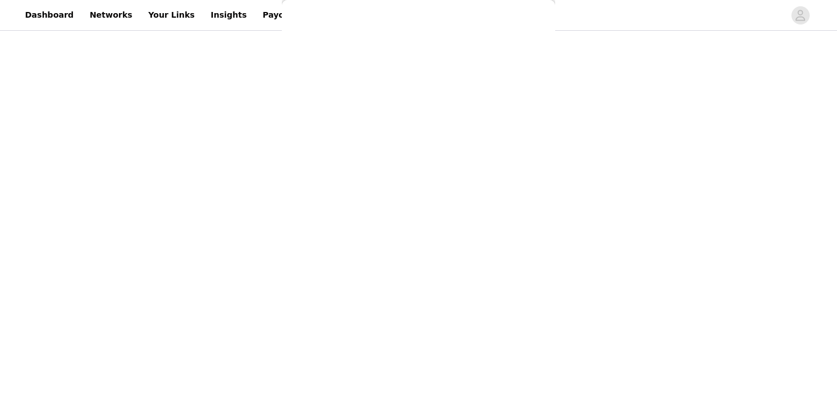
scroll to position [301, 0]
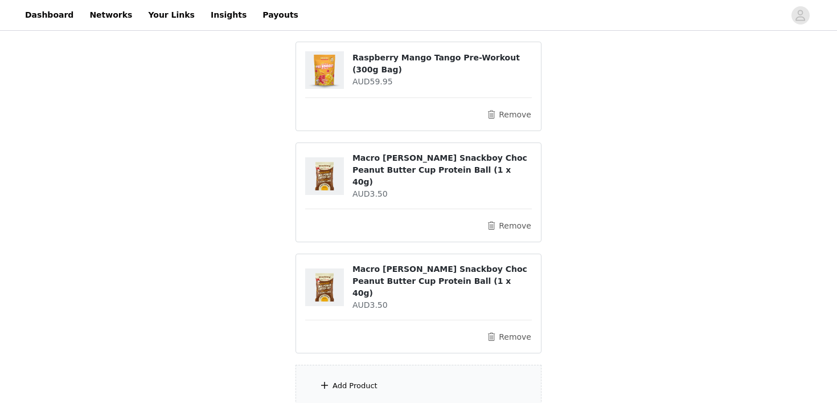
click at [416, 378] on div "Add Product" at bounding box center [419, 386] width 246 height 43
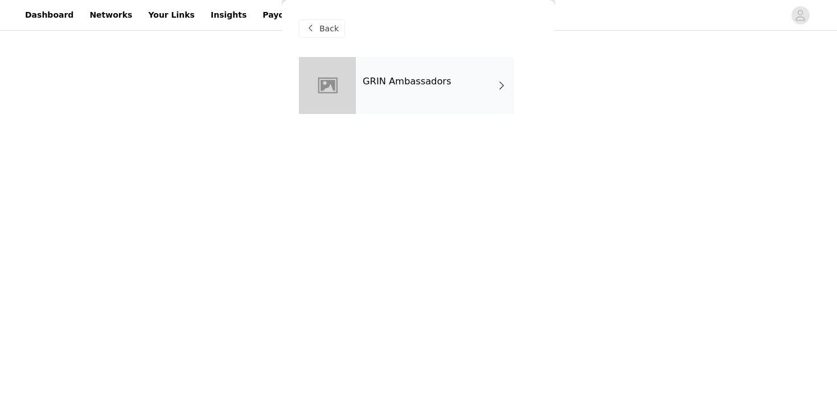
scroll to position [549, 0]
click at [427, 99] on div "GRIN Ambassadors" at bounding box center [435, 85] width 158 height 57
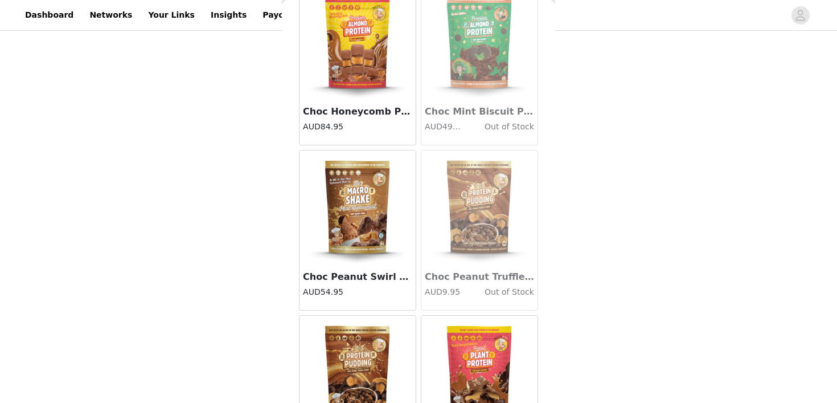
scroll to position [1340, 0]
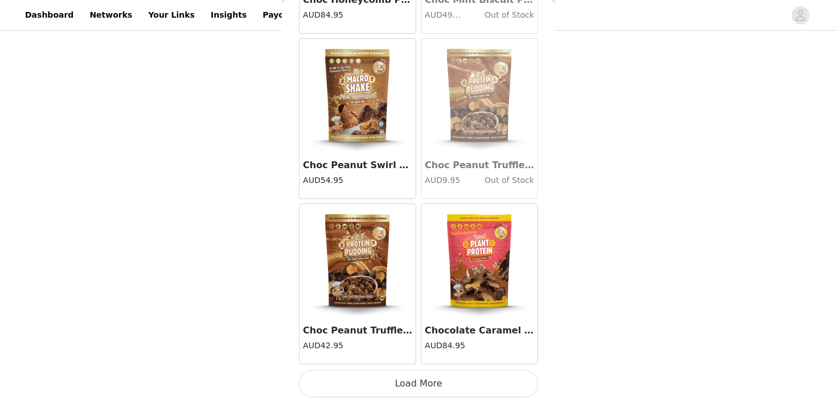
click at [399, 380] on button "Load More" at bounding box center [418, 383] width 239 height 27
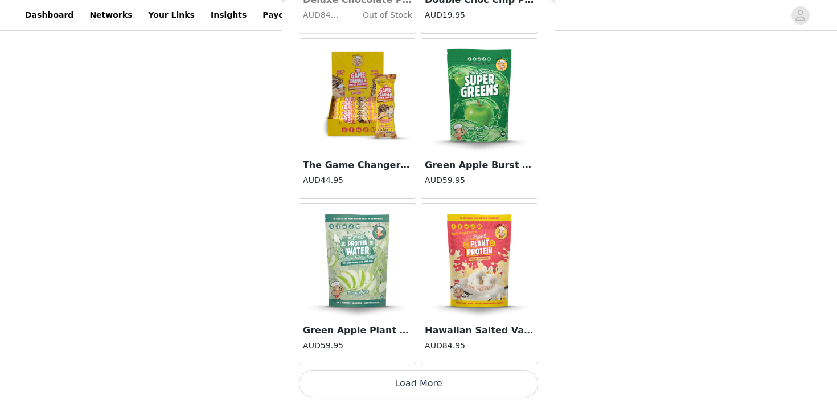
click at [388, 385] on button "Load More" at bounding box center [418, 383] width 239 height 27
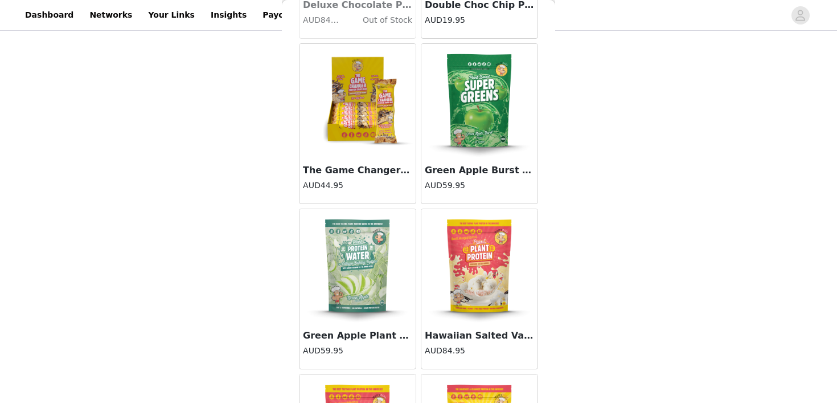
scroll to position [2992, 0]
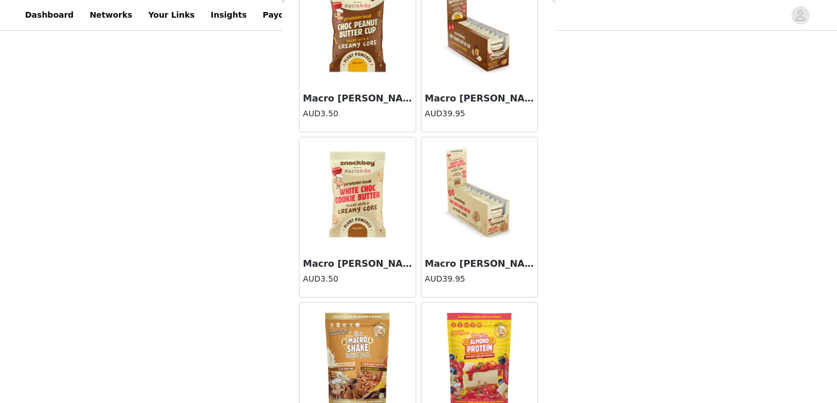
click at [362, 28] on img at bounding box center [358, 29] width 114 height 114
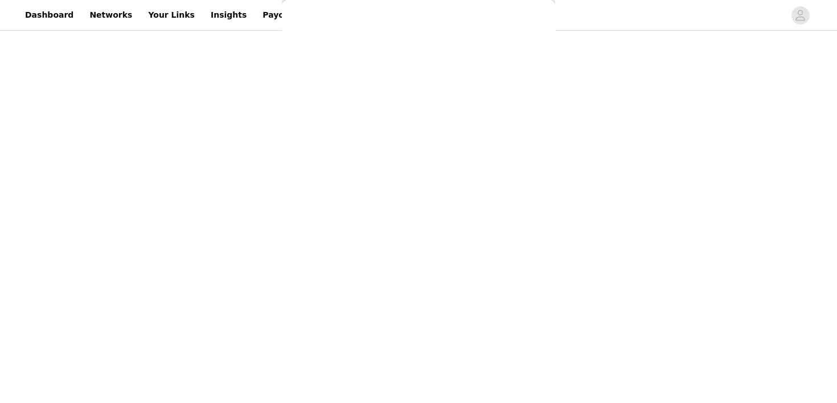
scroll to position [301, 0]
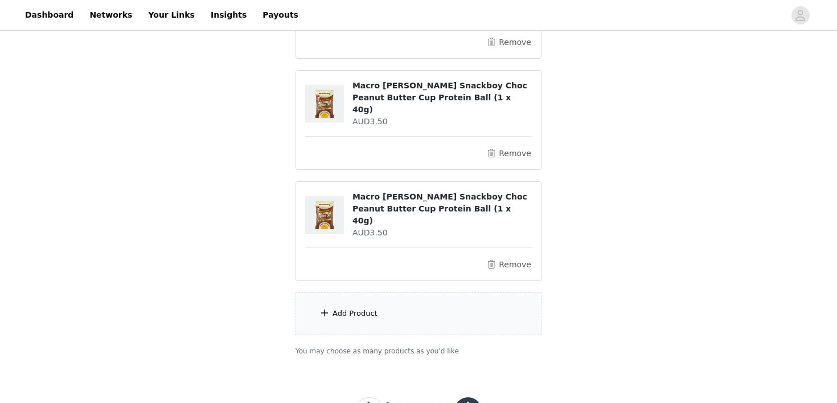
scroll to position [721, 0]
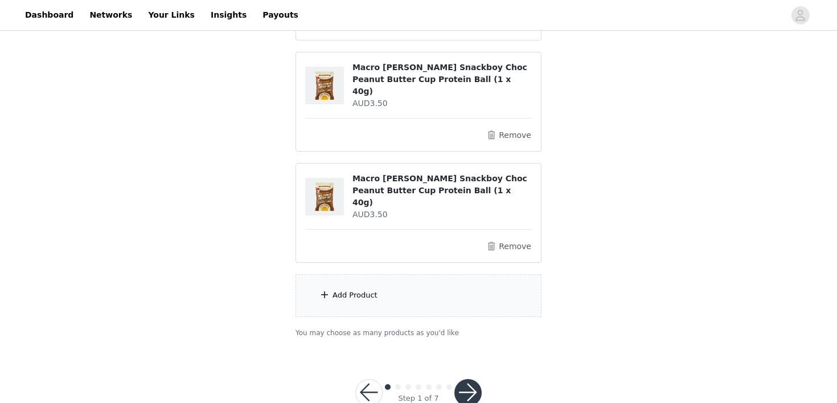
click at [462, 379] on button "button" at bounding box center [468, 392] width 27 height 27
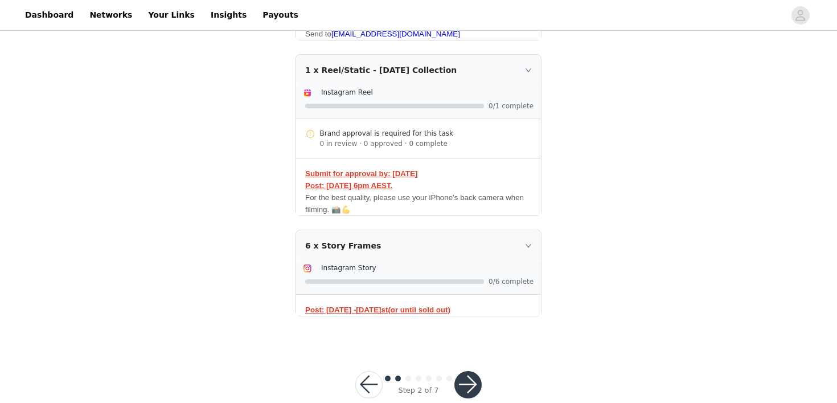
scroll to position [368, 0]
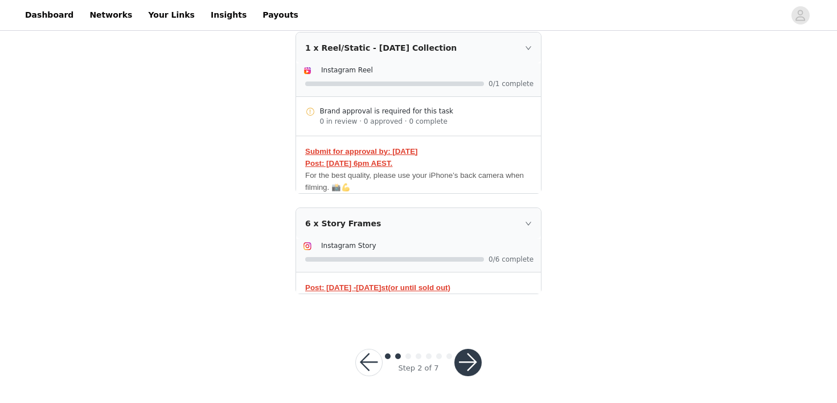
click at [464, 361] on button "button" at bounding box center [468, 362] width 27 height 27
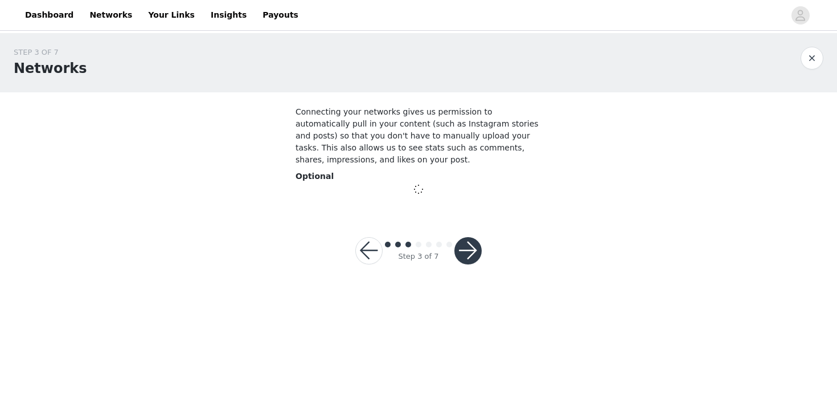
click at [468, 256] on div "STEP 3 OF 7 Networks Connecting your networks gives us permission to automatica…" at bounding box center [418, 162] width 837 height 259
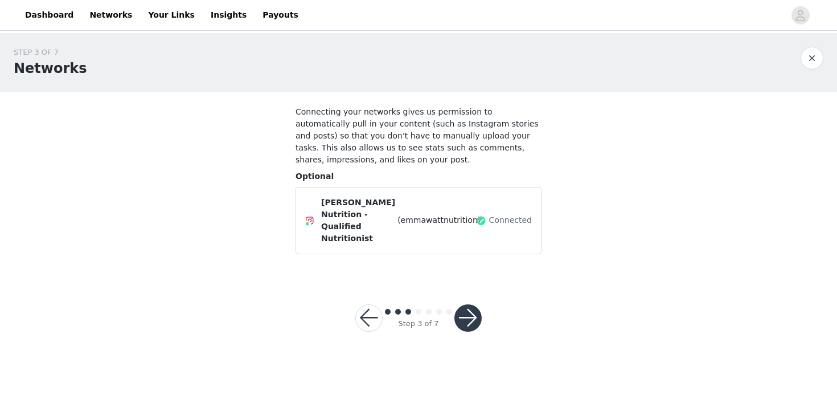
click at [457, 319] on button "button" at bounding box center [468, 317] width 27 height 27
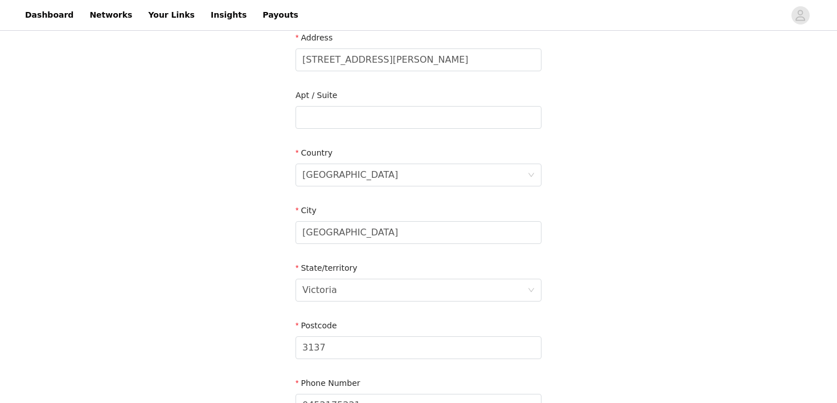
scroll to position [374, 0]
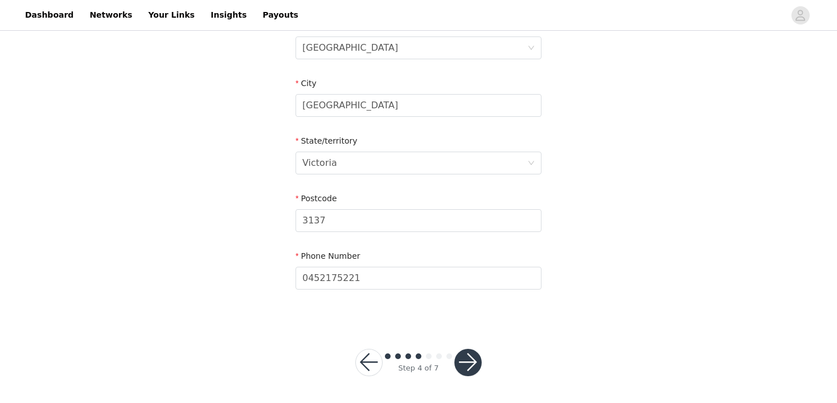
click at [464, 358] on button "button" at bounding box center [468, 362] width 27 height 27
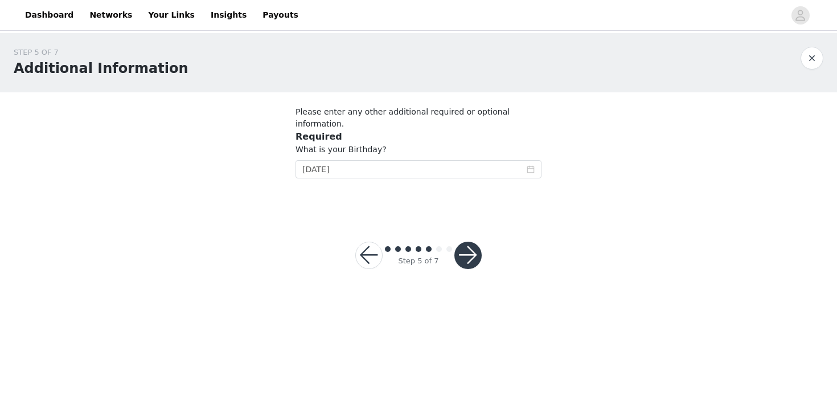
click at [466, 242] on button "button" at bounding box center [468, 255] width 27 height 27
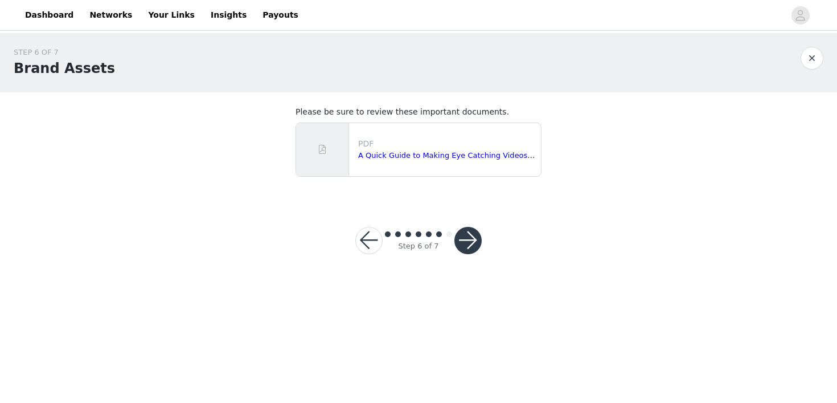
click at [471, 243] on button "button" at bounding box center [468, 240] width 27 height 27
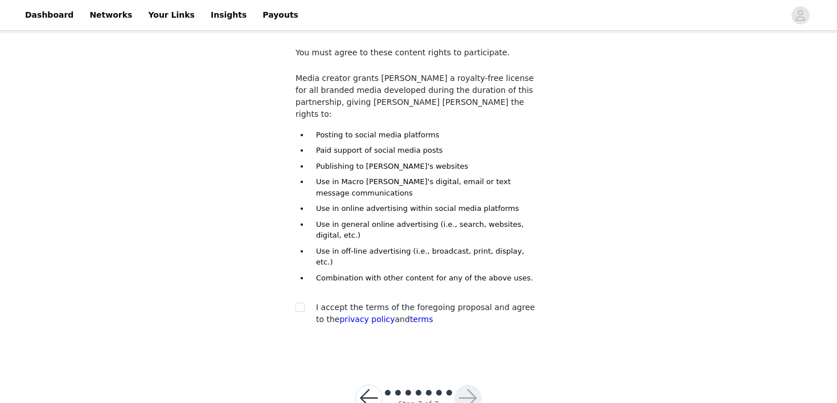
scroll to position [72, 0]
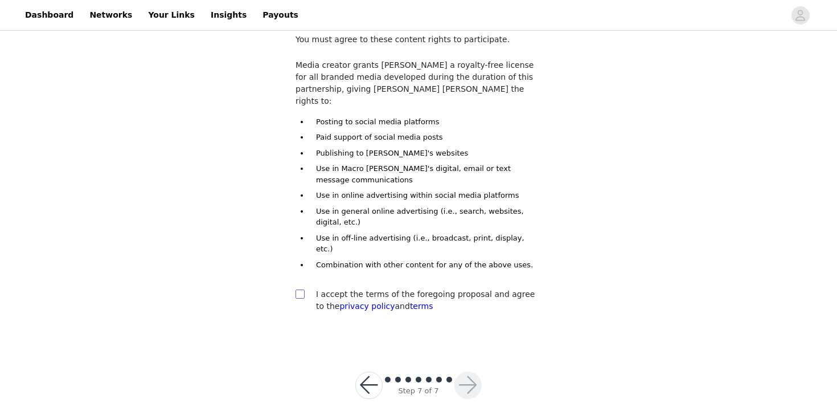
click at [302, 289] on input "checkbox" at bounding box center [300, 293] width 8 height 8
checkbox input "true"
click at [477, 371] on button "button" at bounding box center [468, 384] width 27 height 27
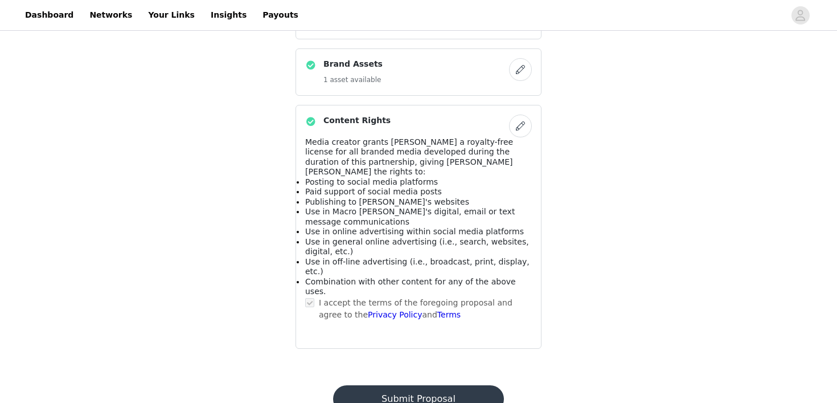
click at [417, 385] on button "Submit Proposal" at bounding box center [418, 398] width 170 height 27
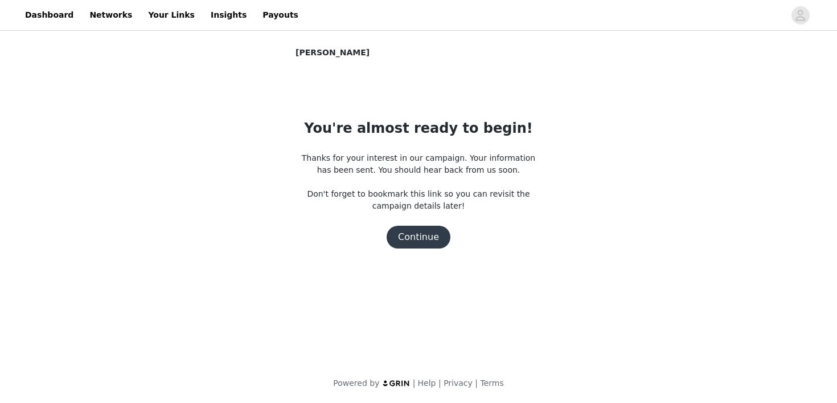
click at [418, 242] on button "Continue" at bounding box center [419, 237] width 64 height 23
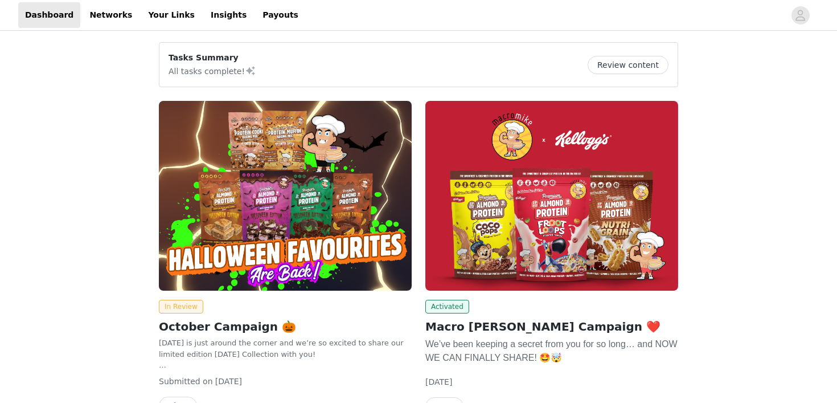
click at [326, 224] on img at bounding box center [285, 196] width 253 height 190
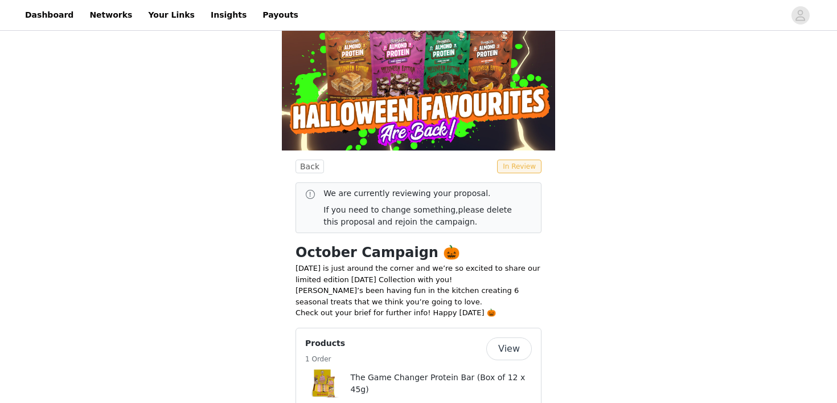
click at [353, 263] on p "[DATE] is just around the corner and we’re so excited to share our limited edit…" at bounding box center [419, 274] width 246 height 22
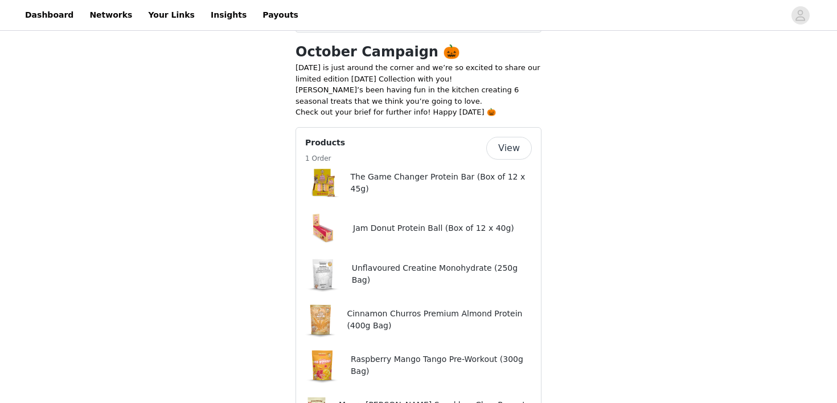
scroll to position [310, 0]
